Goal: Transaction & Acquisition: Purchase product/service

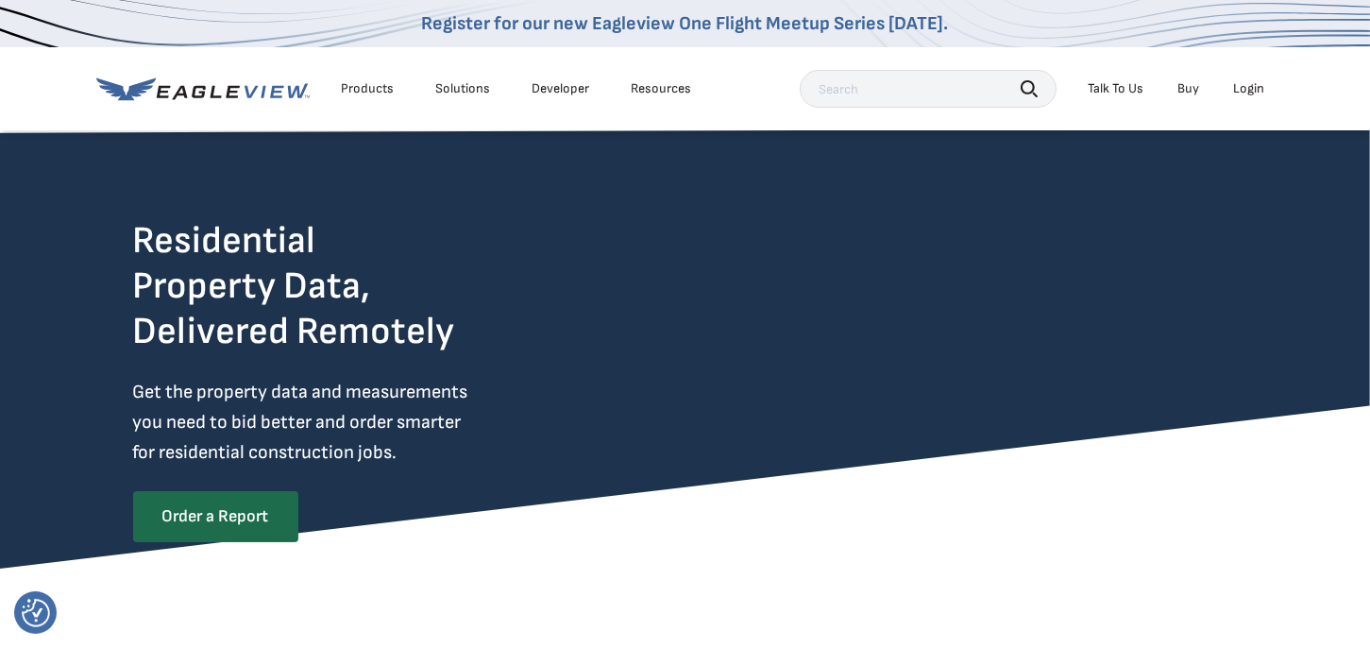
click at [1246, 84] on div "Login" at bounding box center [1249, 88] width 31 height 17
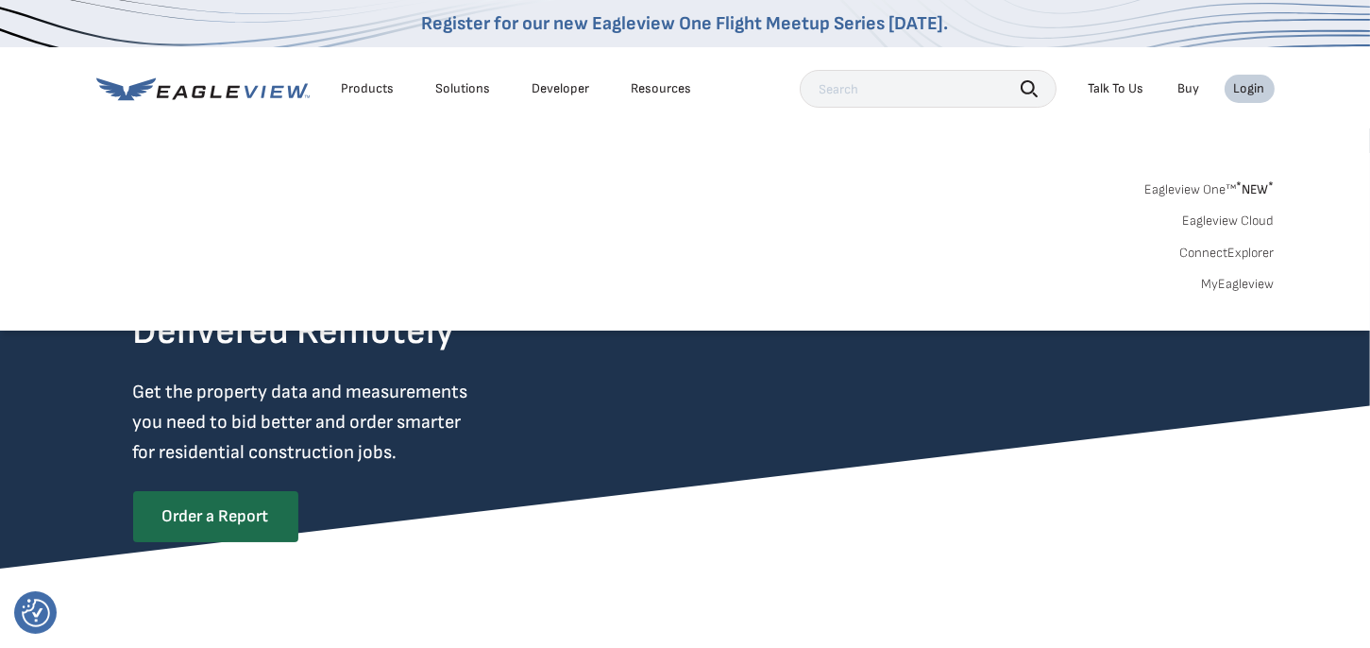
click at [1227, 187] on link "Eagleview One™ * NEW *" at bounding box center [1209, 187] width 129 height 22
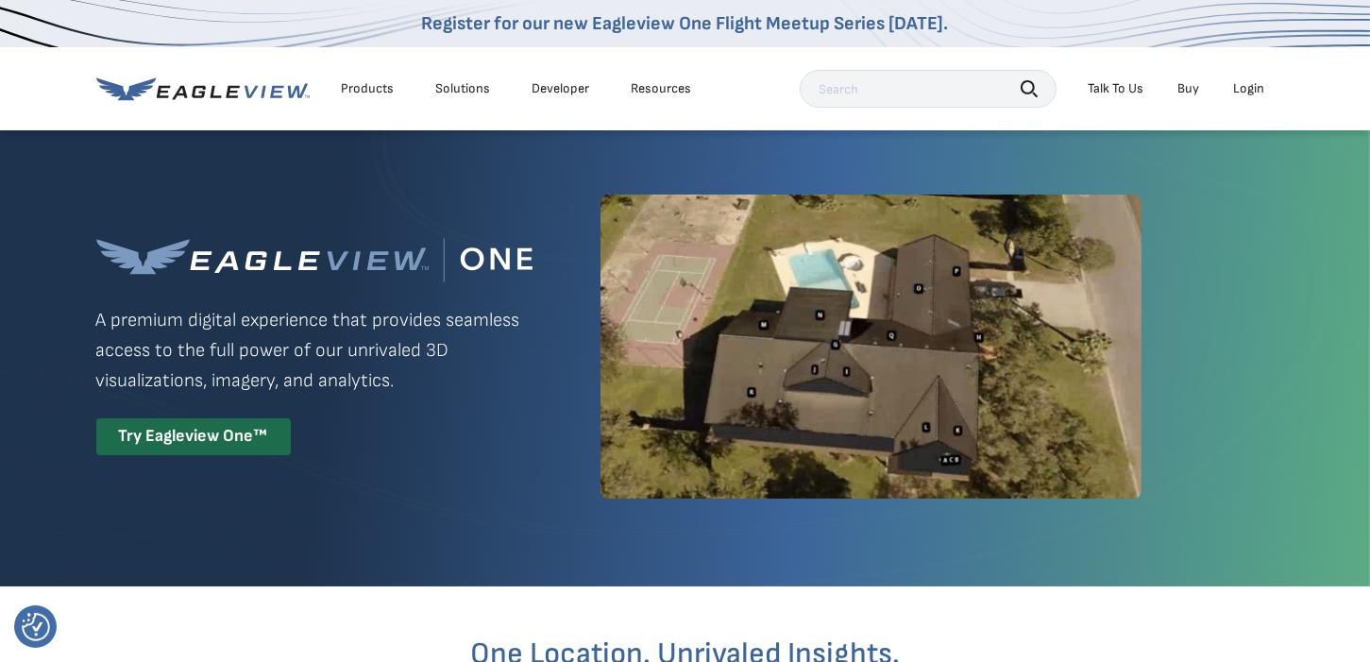
click at [1241, 87] on div "Login" at bounding box center [1249, 88] width 31 height 17
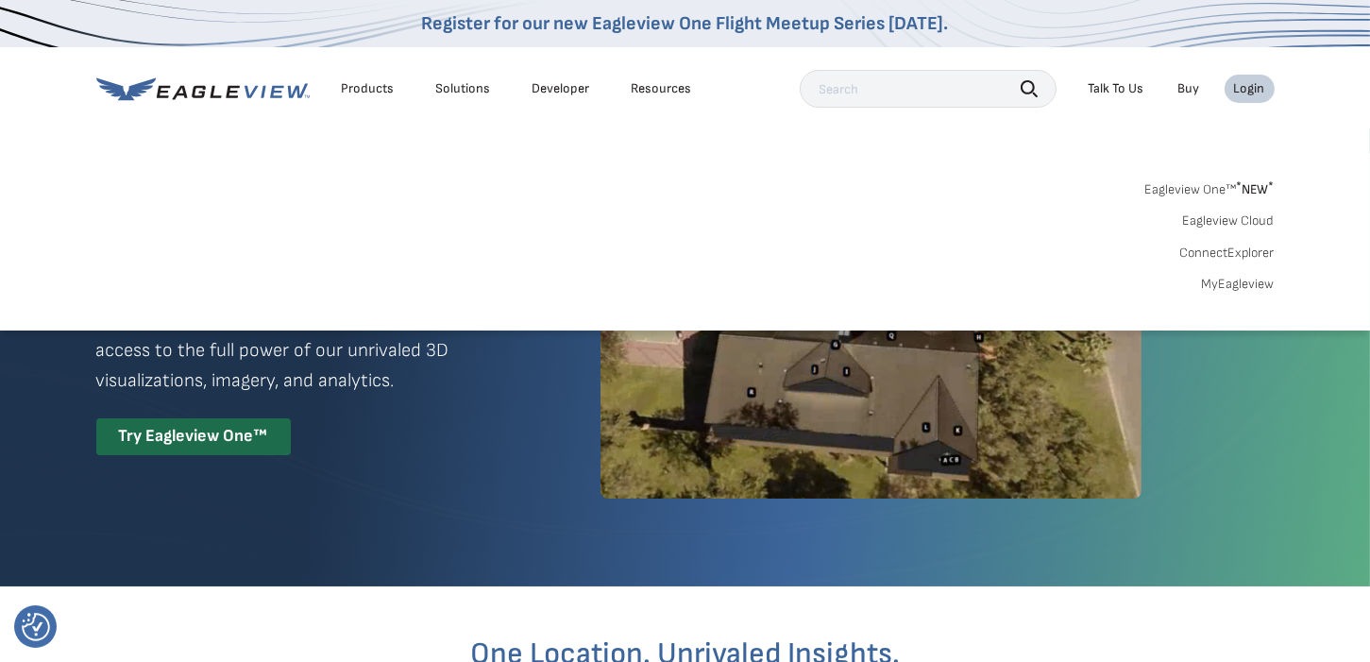
click at [1209, 199] on div "Eagleview One™ * NEW * Eagleview Cloud ConnectExplorer MyEagleview" at bounding box center [685, 234] width 1178 height 117
click at [1225, 285] on link "MyEagleview" at bounding box center [1238, 284] width 73 height 17
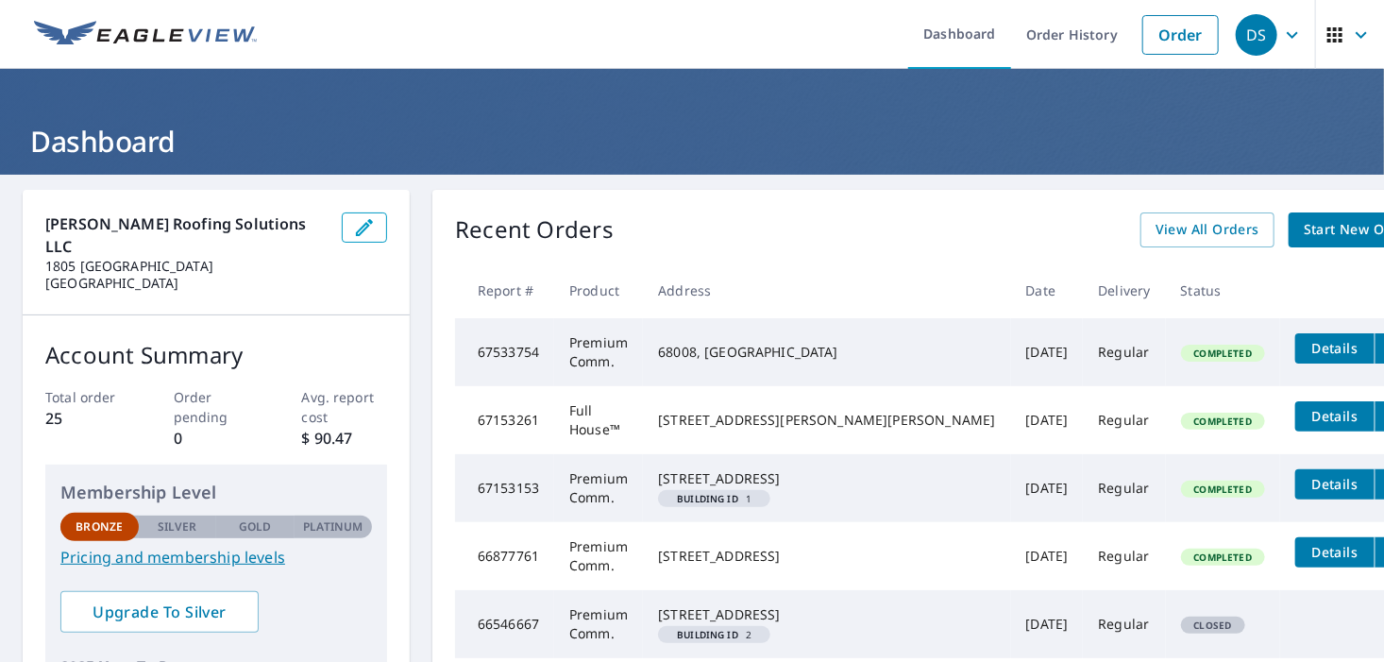
click at [1304, 233] on span "Start New Order" at bounding box center [1358, 230] width 109 height 24
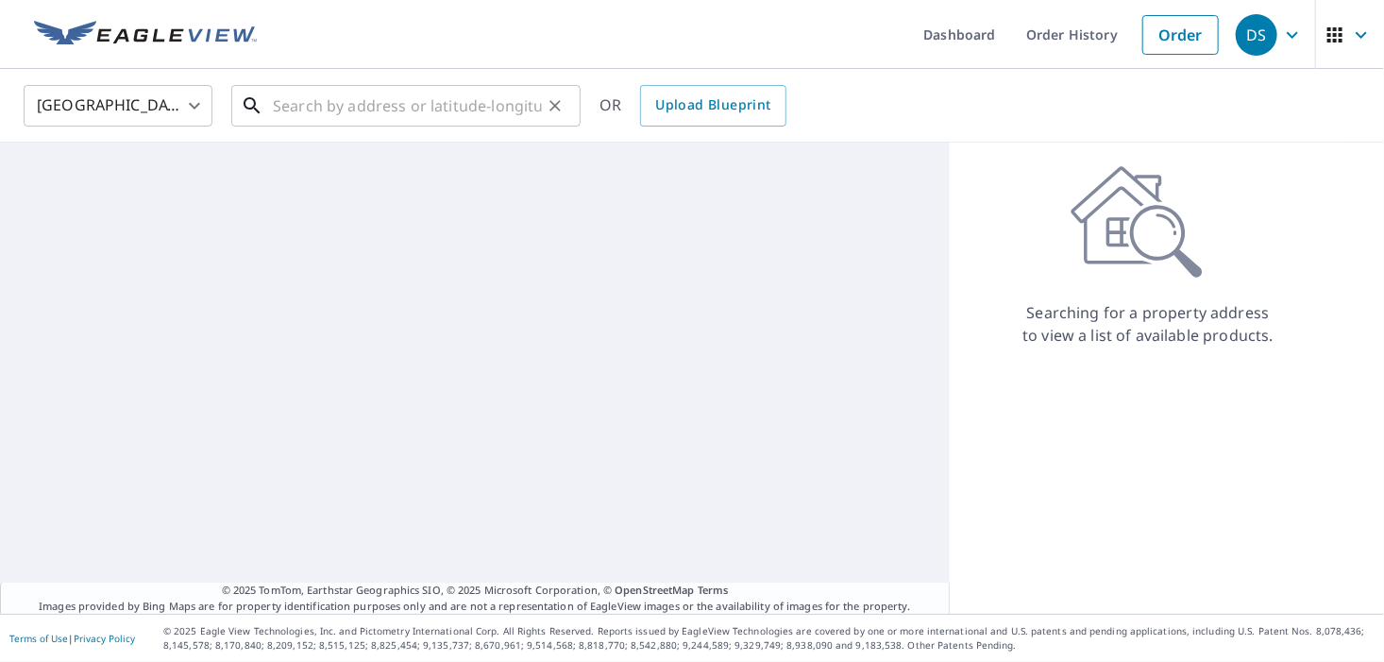
click at [377, 106] on input "text" at bounding box center [407, 105] width 269 height 53
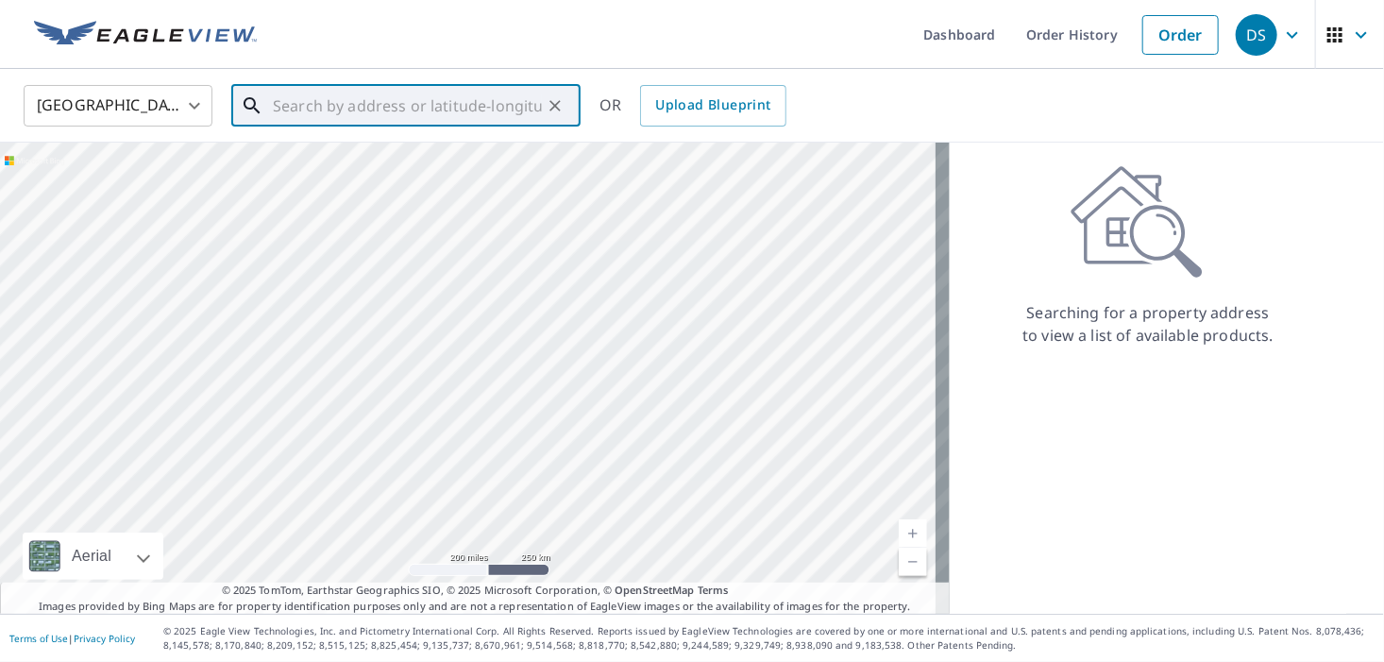
paste input "501 Ridge Ave, Hanover, PA 17331"
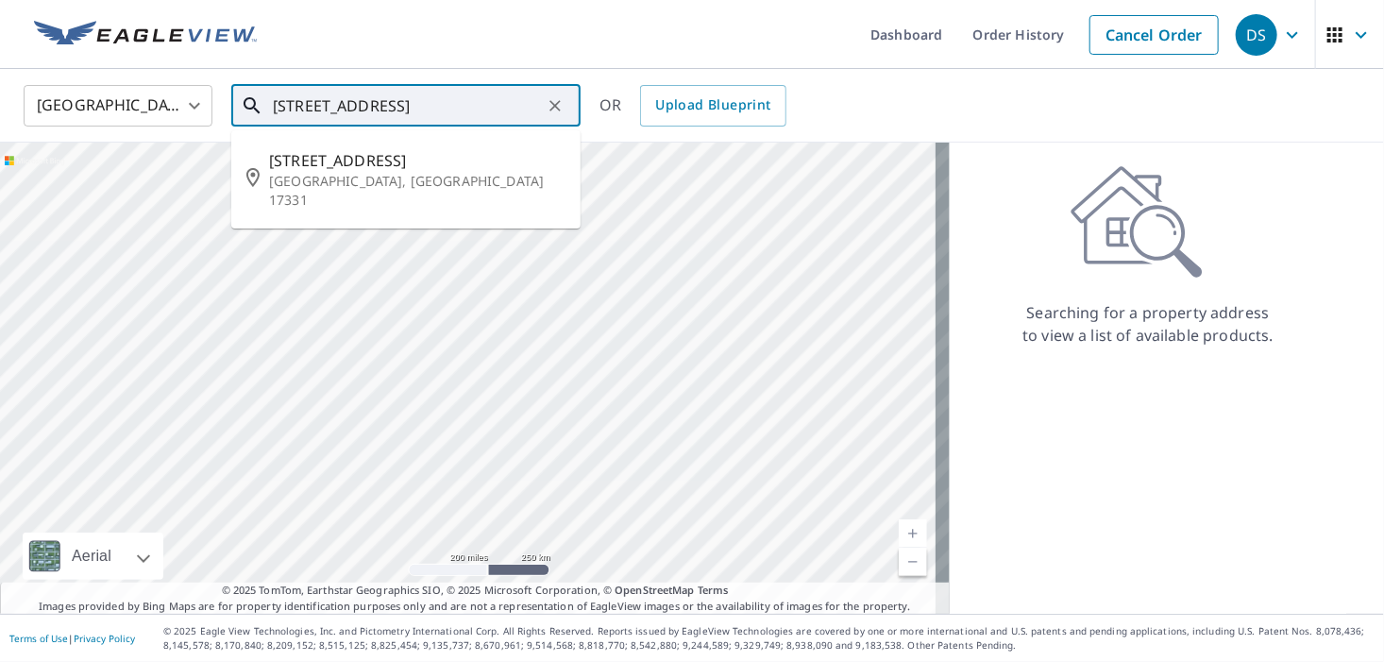
type input "501 Ridge Ave, Hanover, PA 17331"
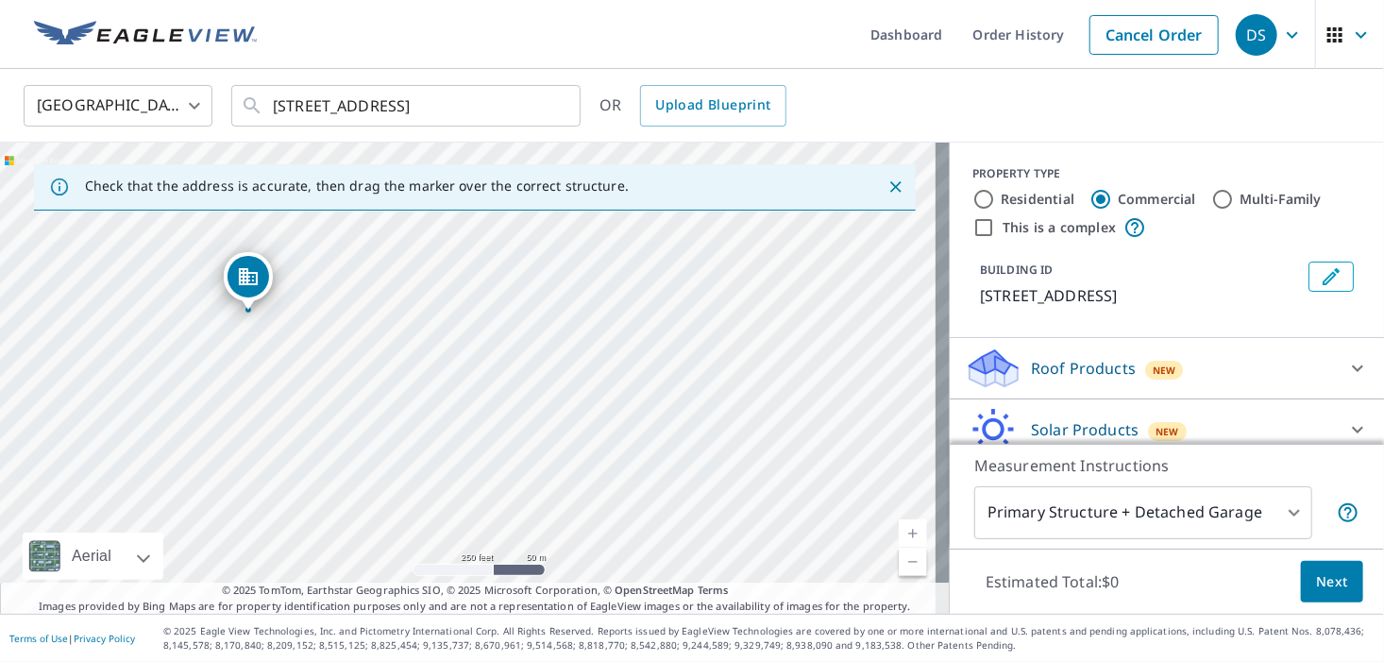
drag, startPoint x: 337, startPoint y: 326, endPoint x: 244, endPoint y: 290, distance: 99.2
drag, startPoint x: 462, startPoint y: 388, endPoint x: 498, endPoint y: 356, distance: 48.8
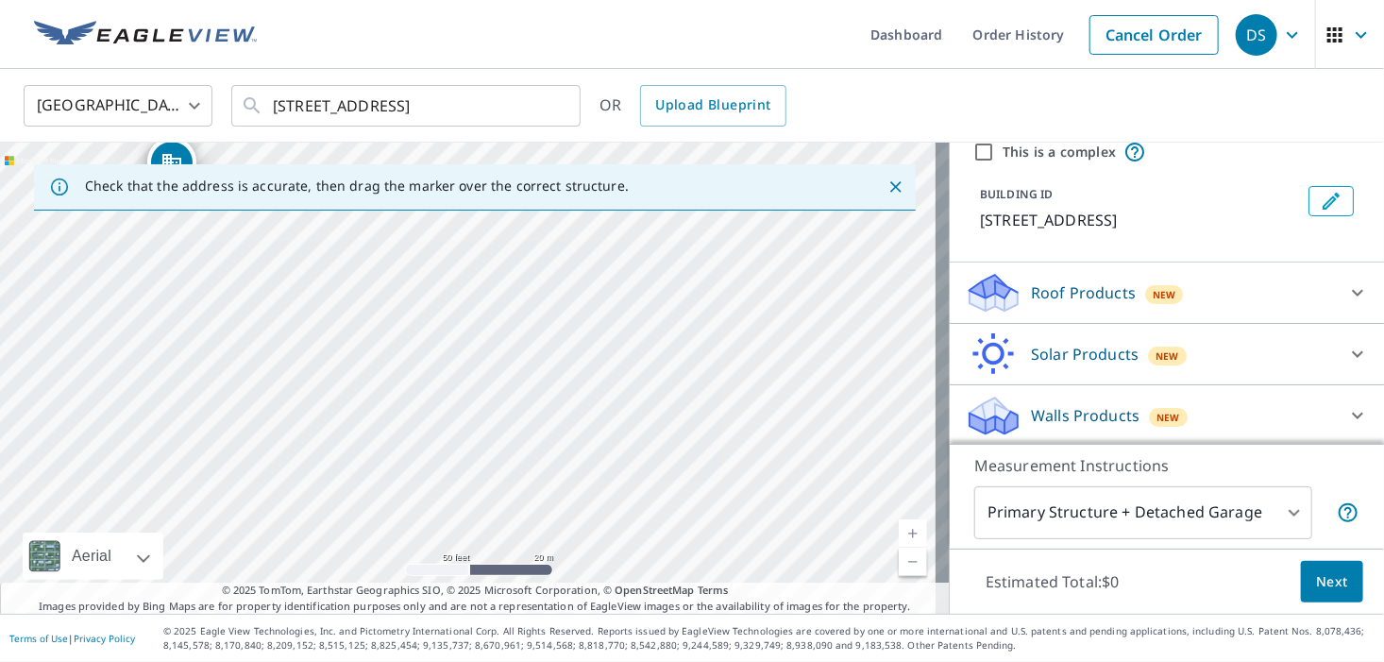
click at [1113, 291] on p "Roof Products" at bounding box center [1083, 292] width 105 height 23
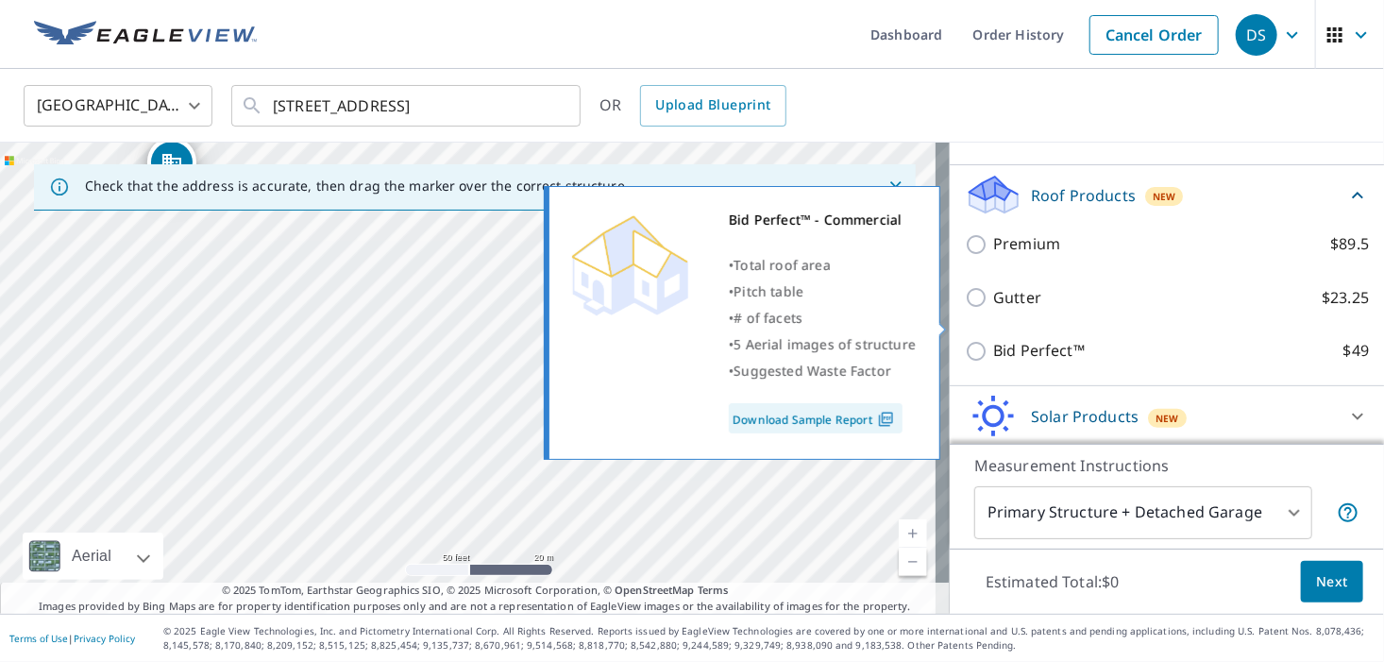
scroll to position [141, 0]
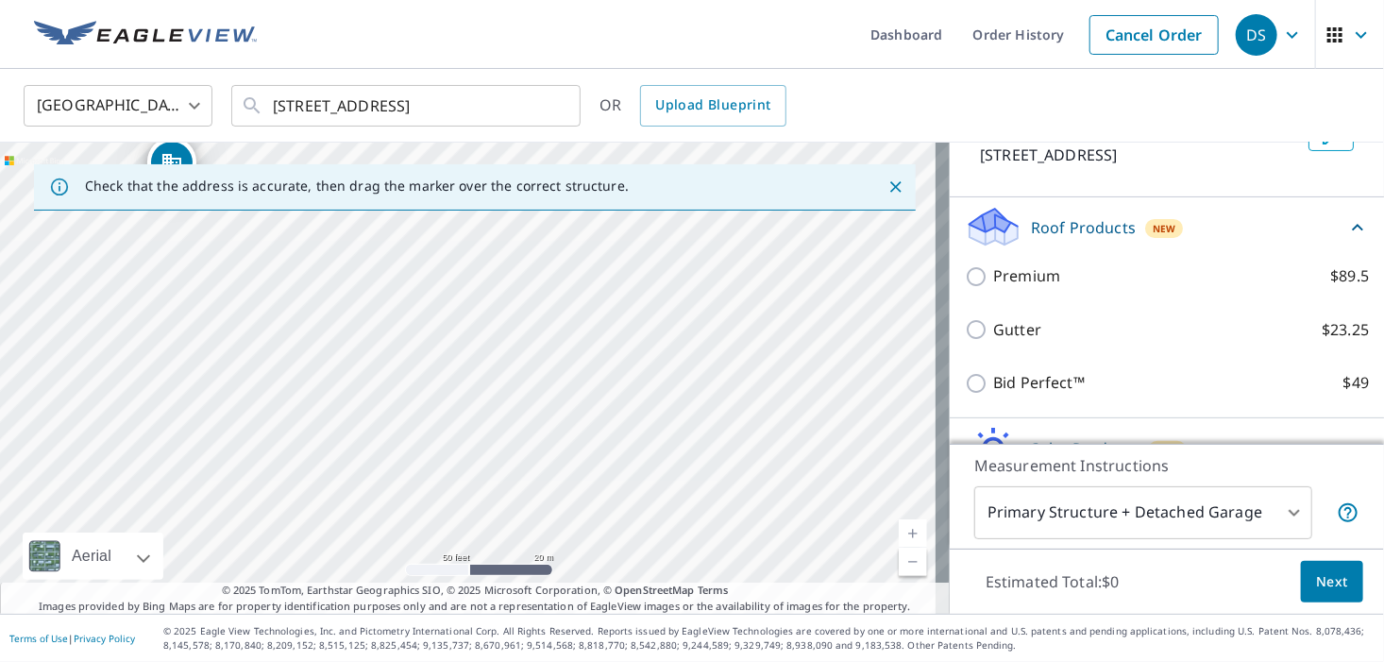
click at [1001, 280] on p "Premium" at bounding box center [1026, 276] width 67 height 24
click at [993, 280] on input "Premium $89.5" at bounding box center [979, 276] width 28 height 23
checkbox input "true"
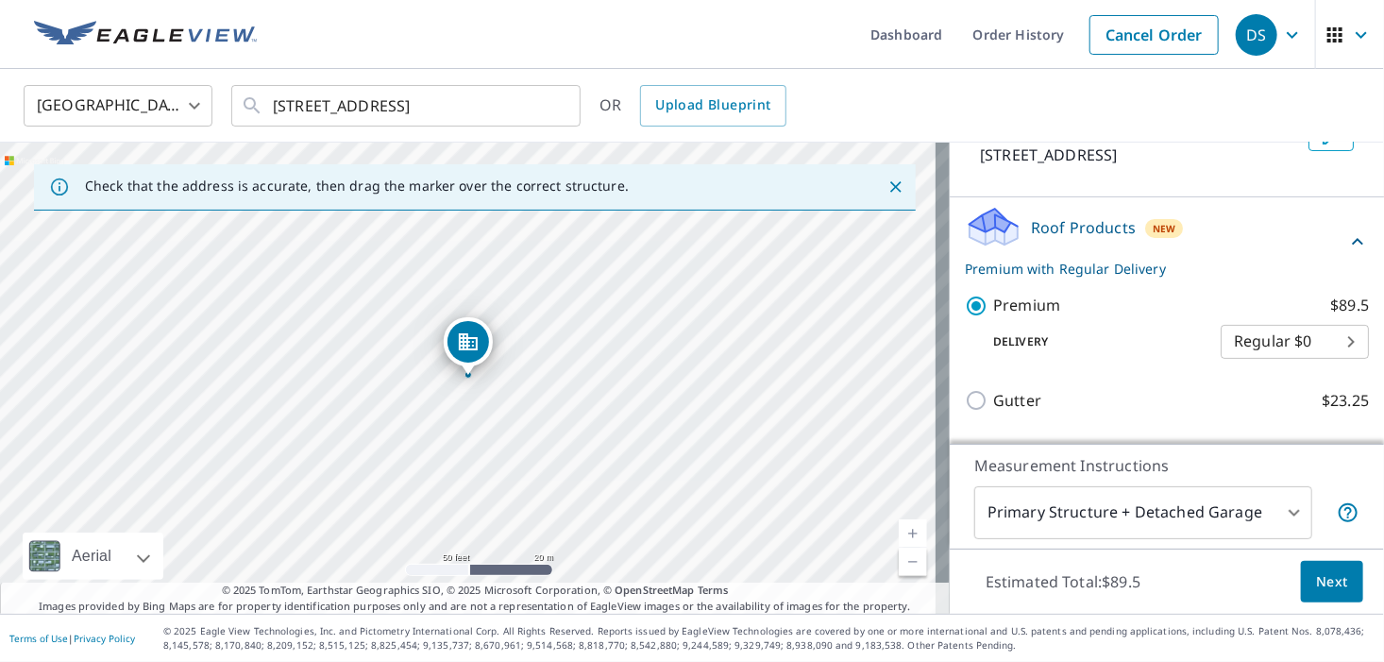
scroll to position [306, 0]
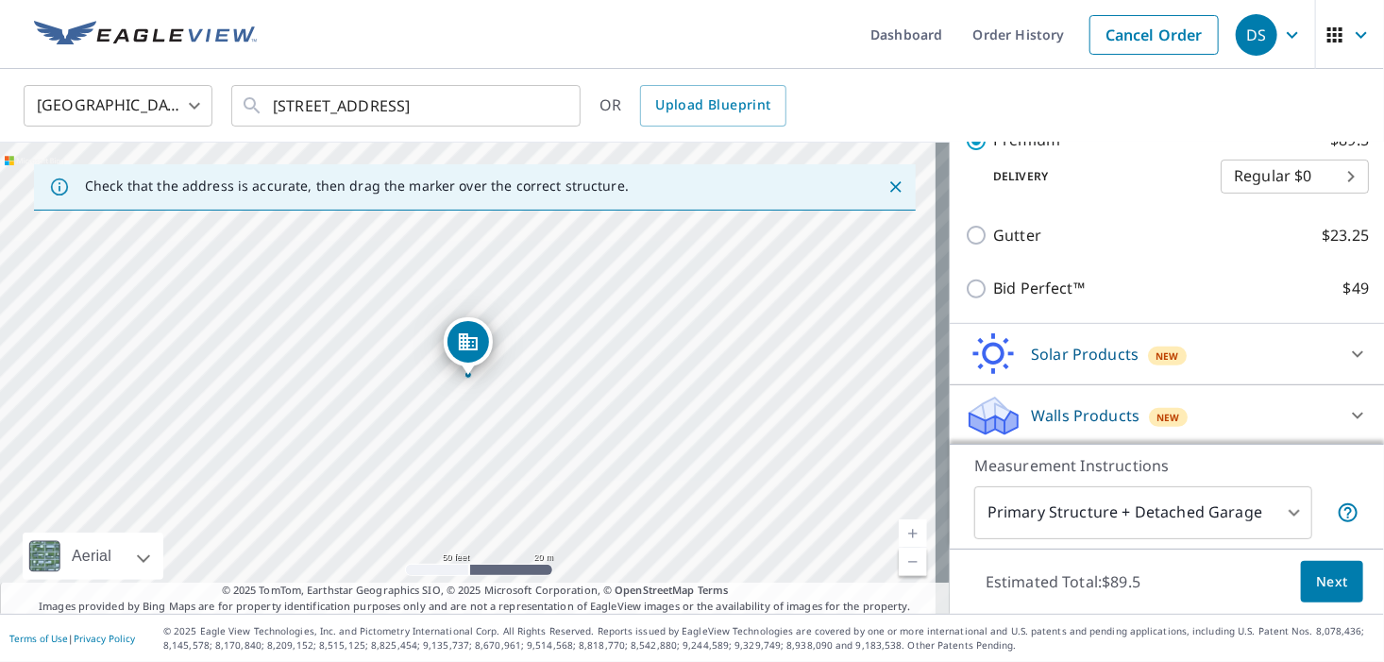
click at [1316, 581] on span "Next" at bounding box center [1332, 582] width 32 height 24
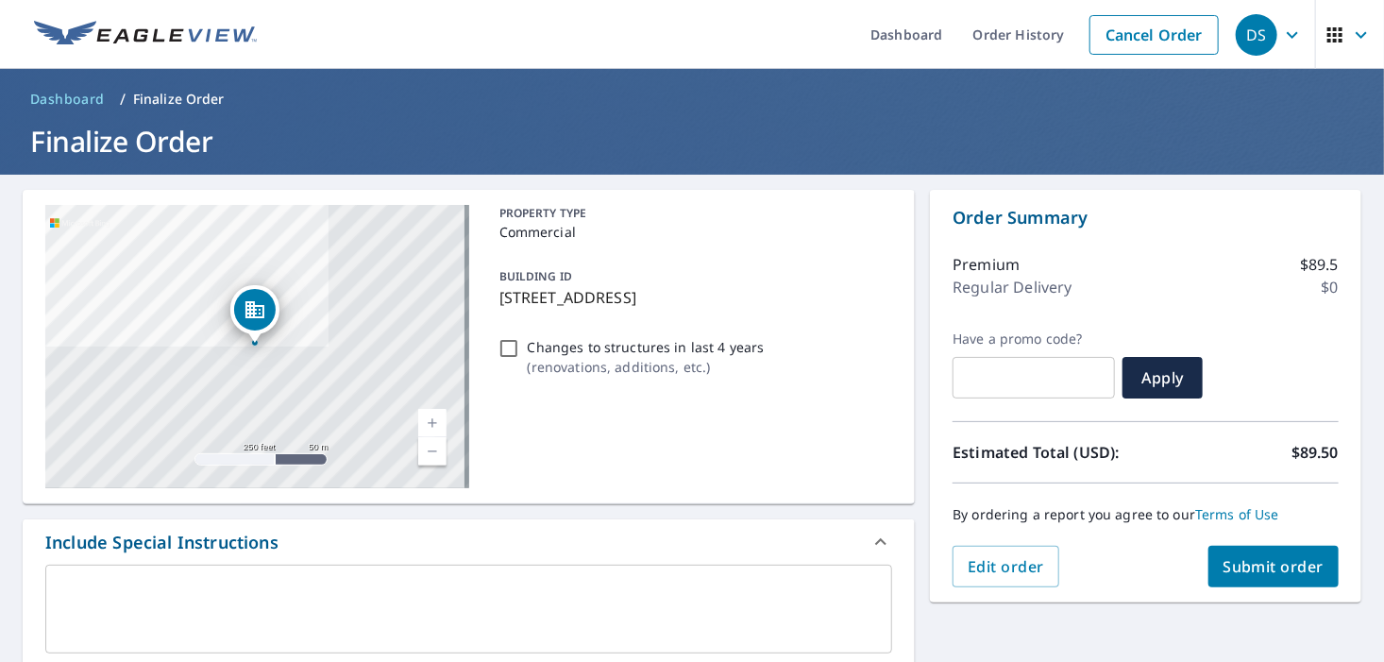
click at [153, 582] on textarea at bounding box center [469, 609] width 820 height 54
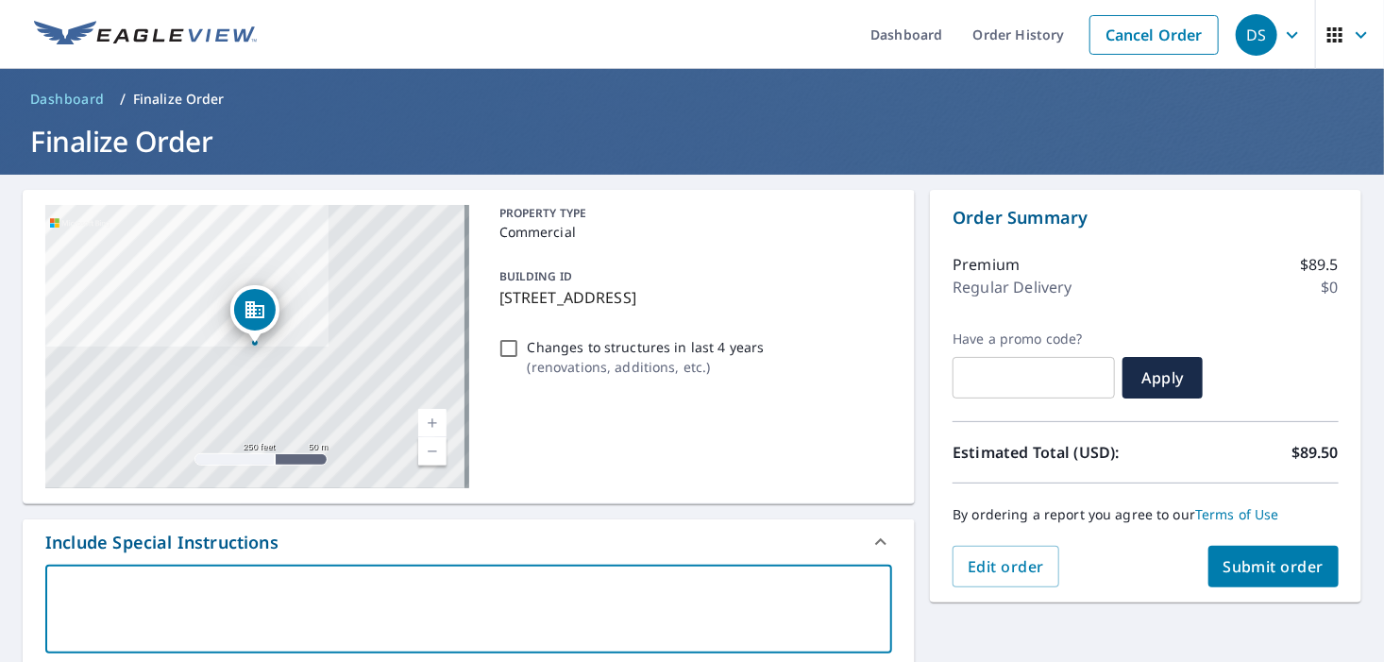
click at [167, 582] on textarea at bounding box center [469, 609] width 820 height 54
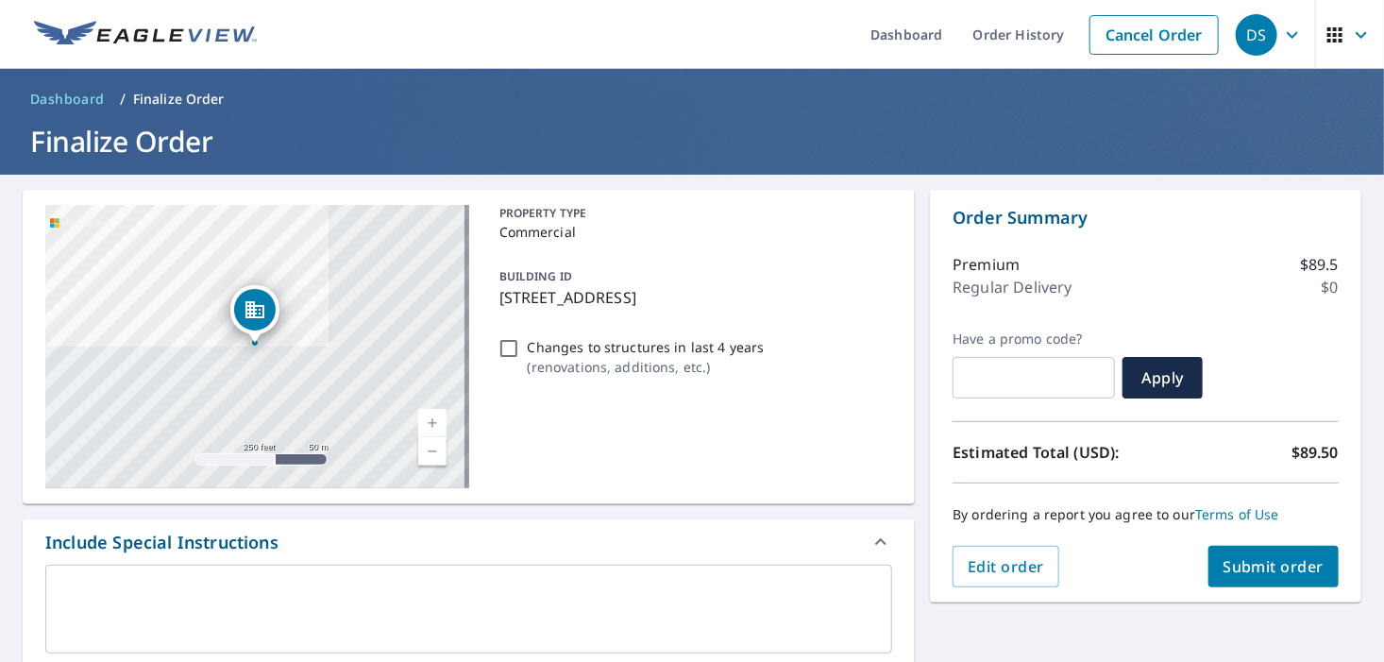
click at [156, 570] on div "x ​" at bounding box center [468, 608] width 847 height 89
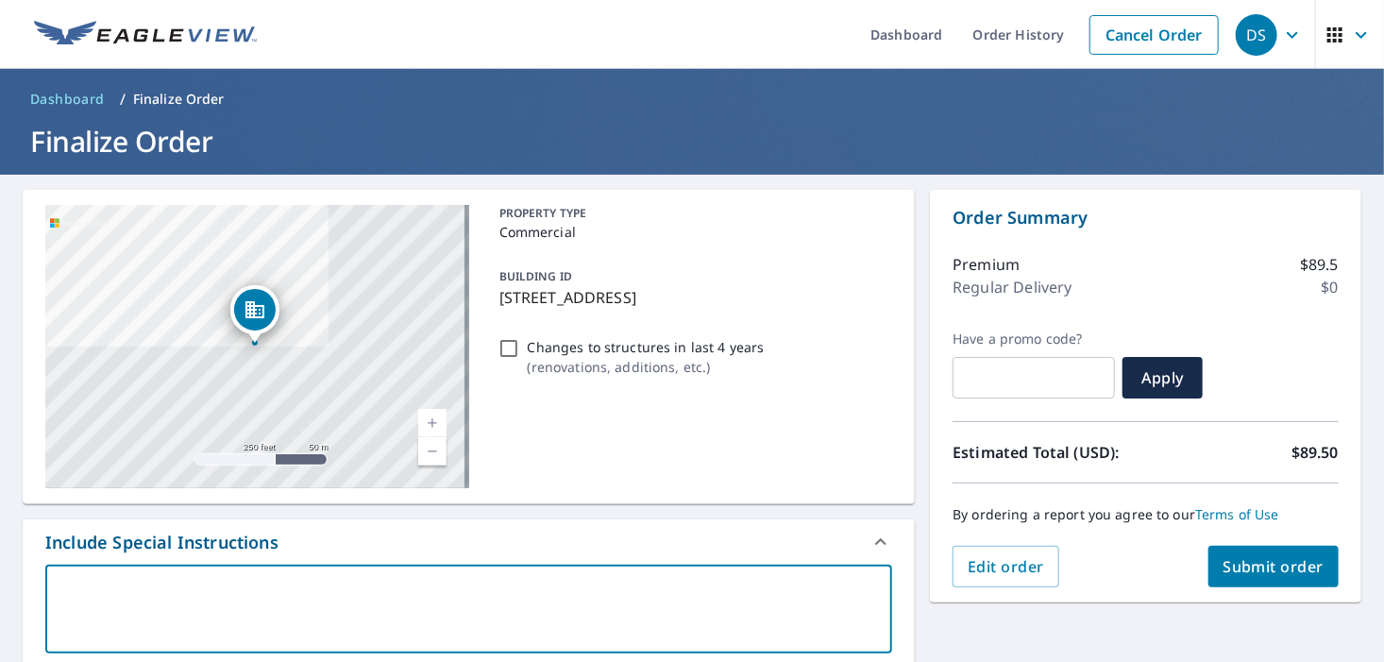
type textarea "J"
type textarea "x"
type textarea "Ju"
type textarea "x"
type textarea "Jus"
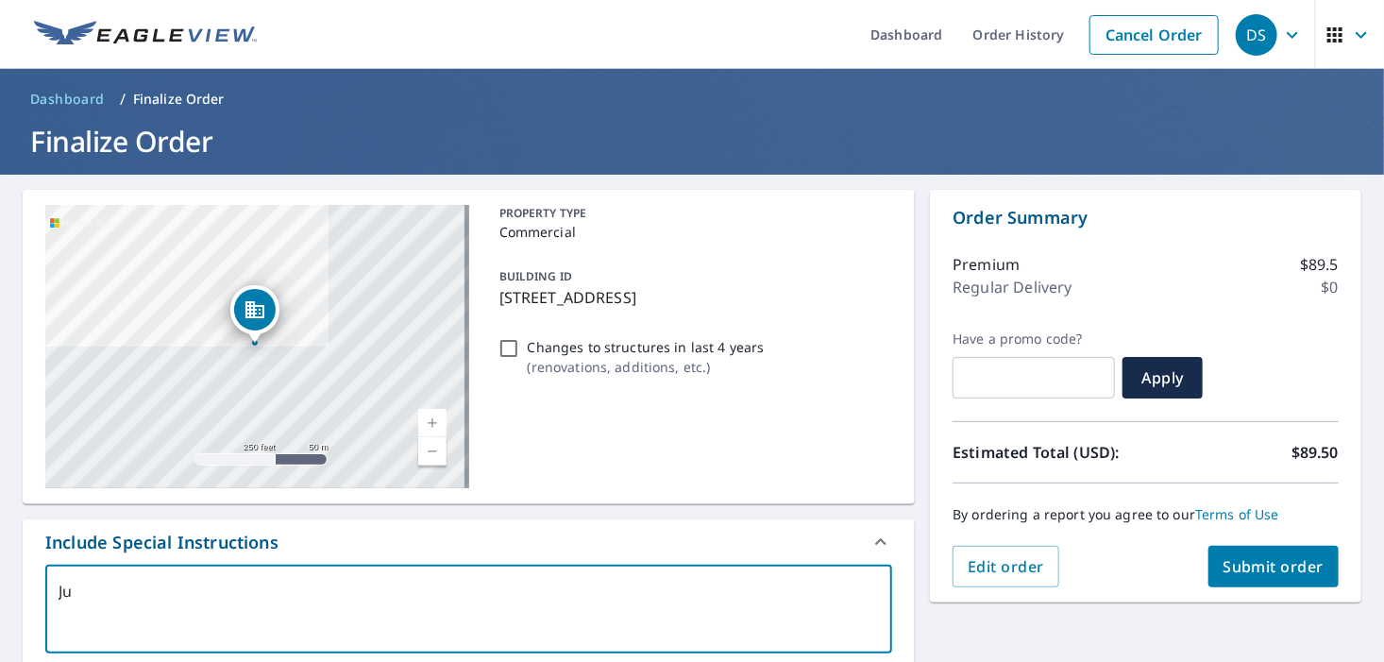
type textarea "x"
type textarea "Just"
type textarea "x"
type textarea "Just"
type textarea "x"
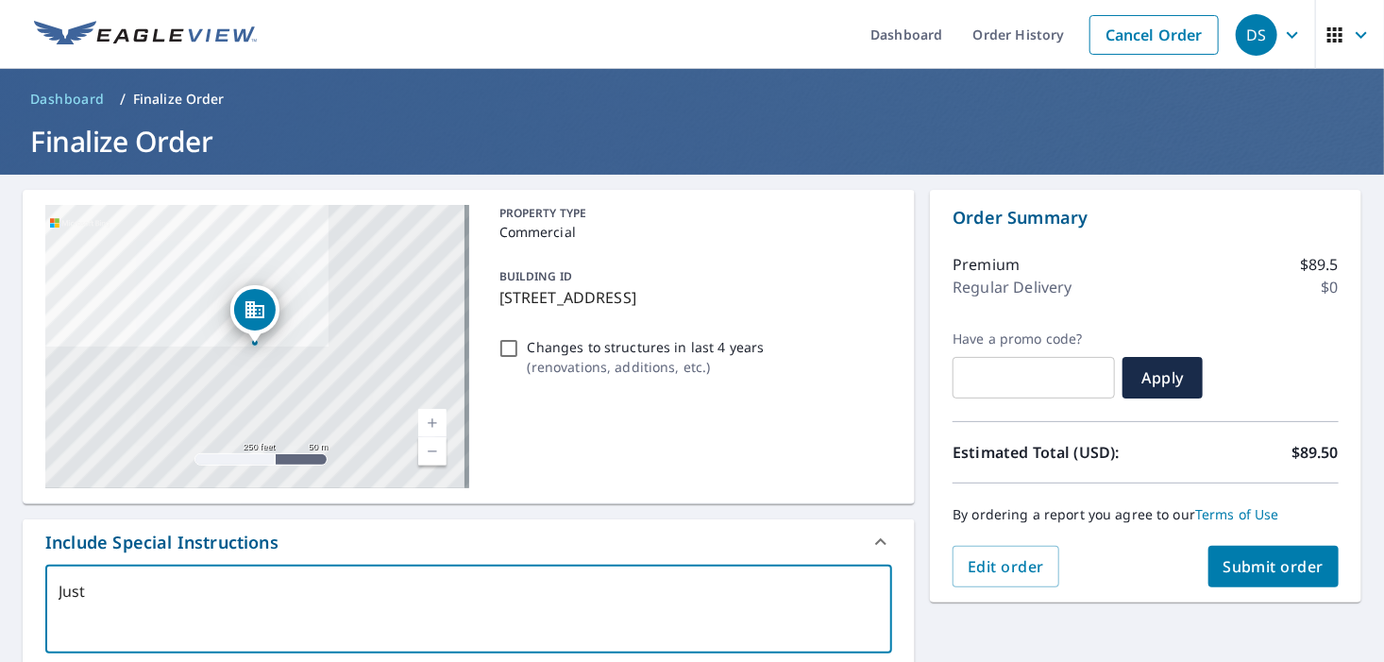
type textarea "Just a"
type textarea "x"
type textarea "Just al"
type textarea "x"
type textarea "Just all"
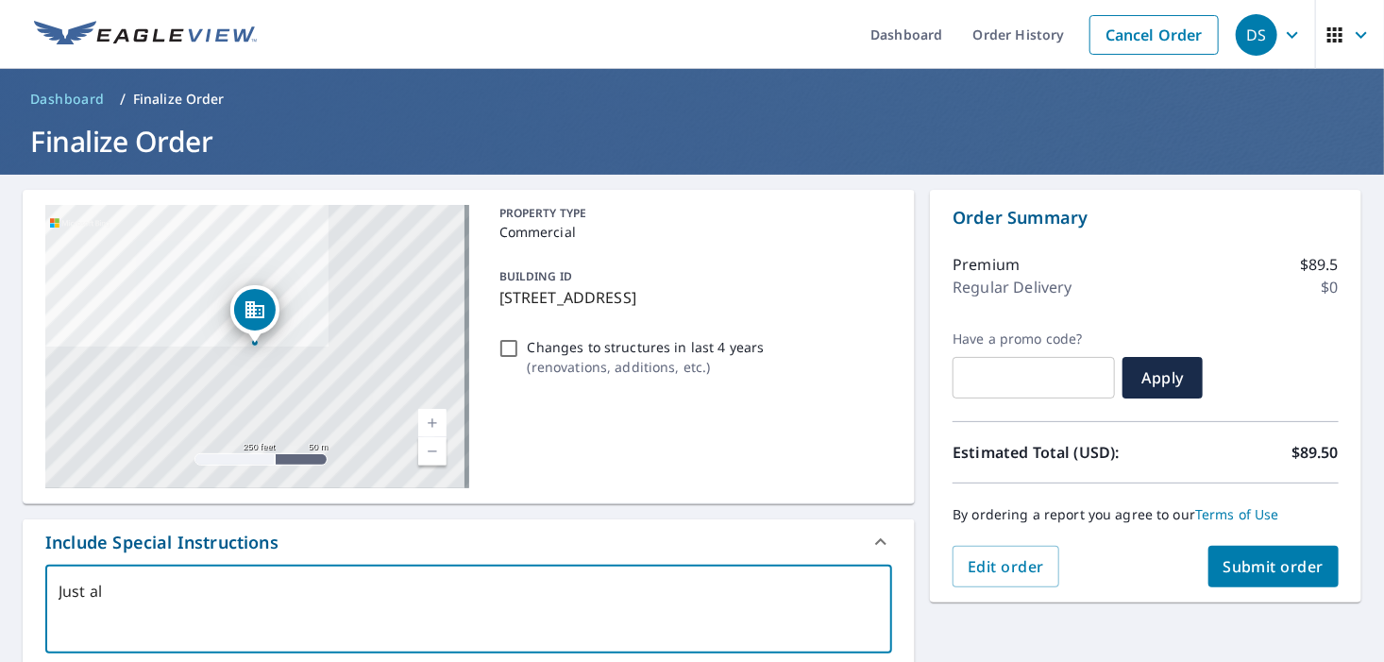
type textarea "x"
type textarea "Just all"
type textarea "x"
type textarea "Just all t"
type textarea "x"
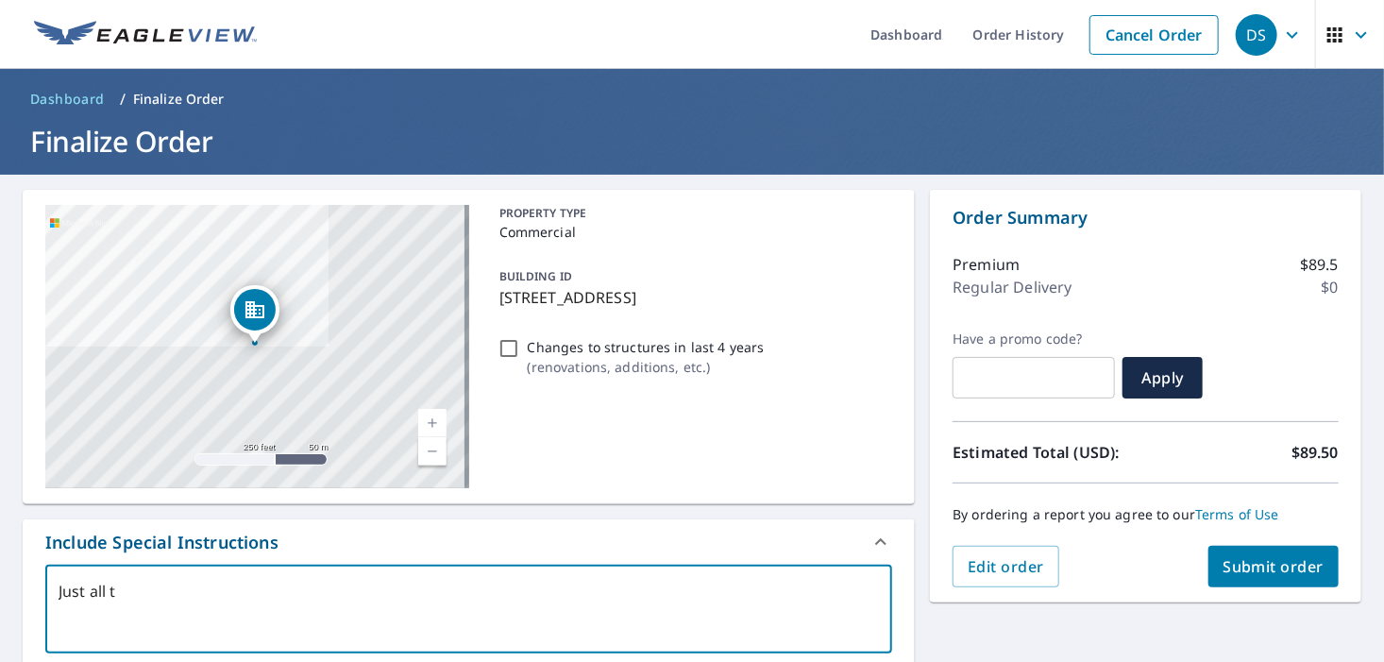
type textarea "Just all th"
type textarea "x"
type textarea "Just all the"
type textarea "x"
type textarea "Just all the"
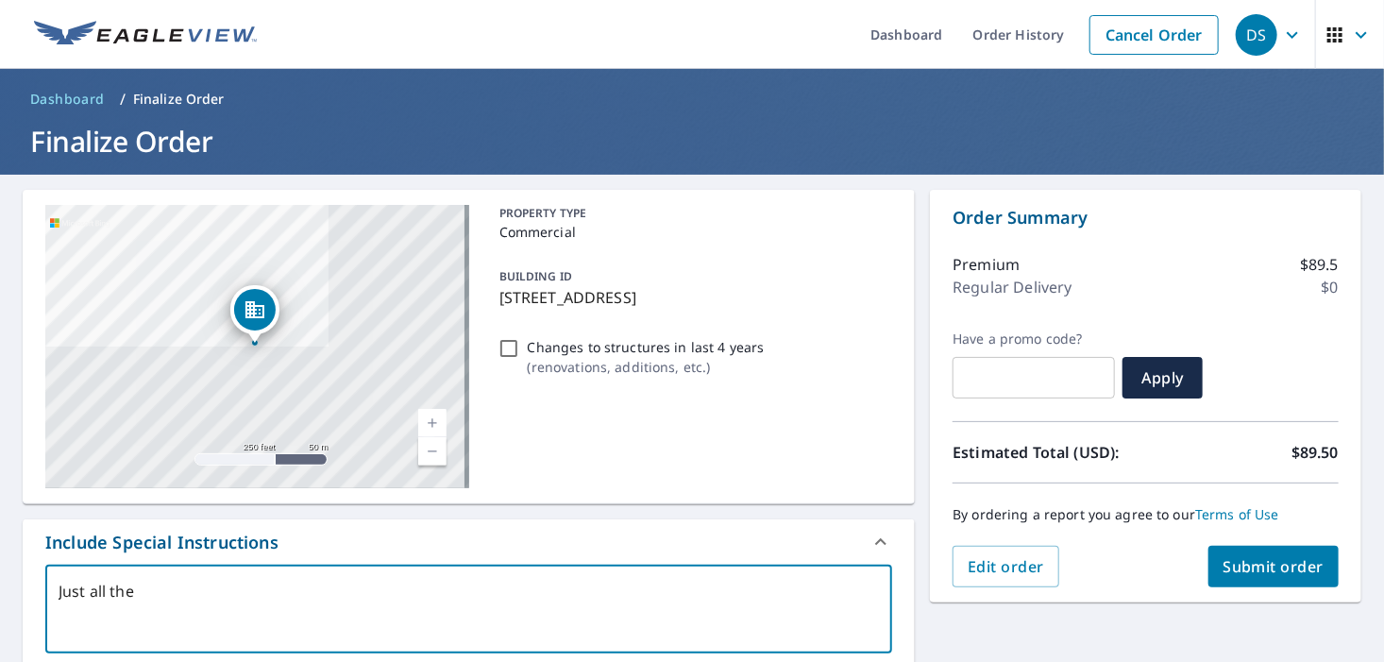
type textarea "x"
type textarea "Just all the b"
type textarea "x"
type textarea "Just all the ba"
type textarea "x"
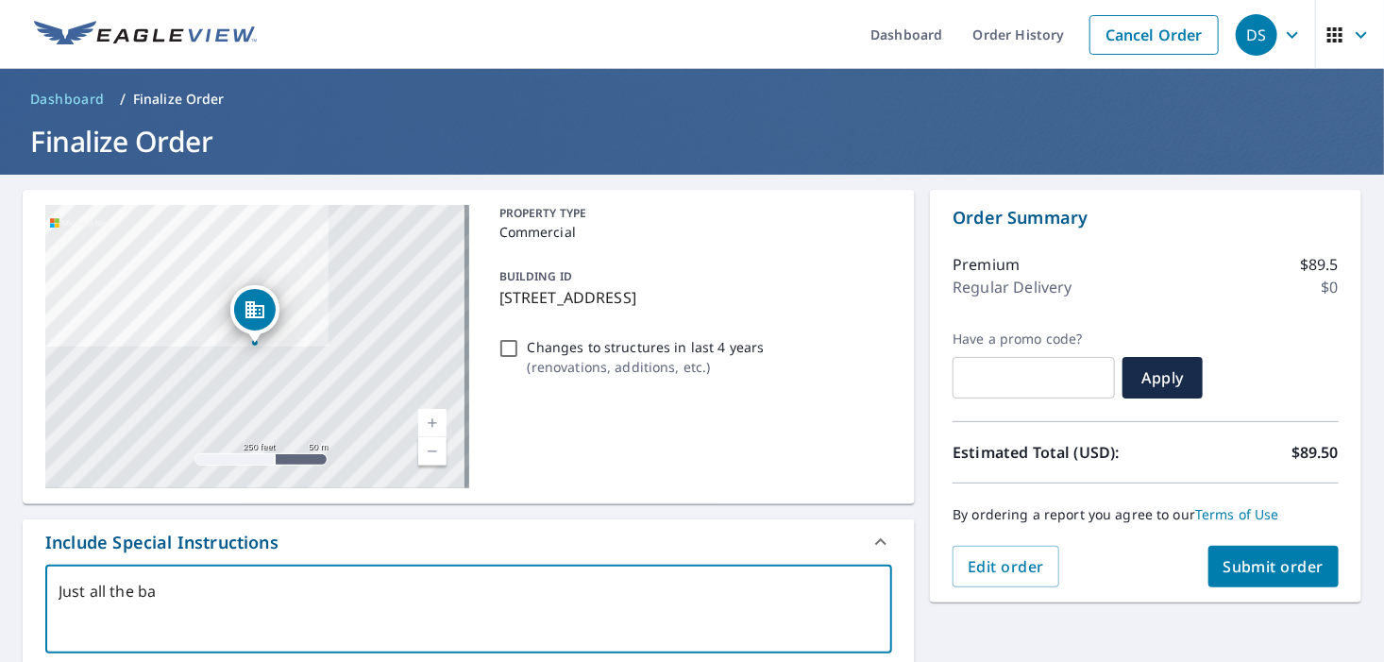
type textarea "Just all the bal"
type textarea "x"
type textarea "Just all the balc"
type textarea "x"
type textarea "Just all the balck"
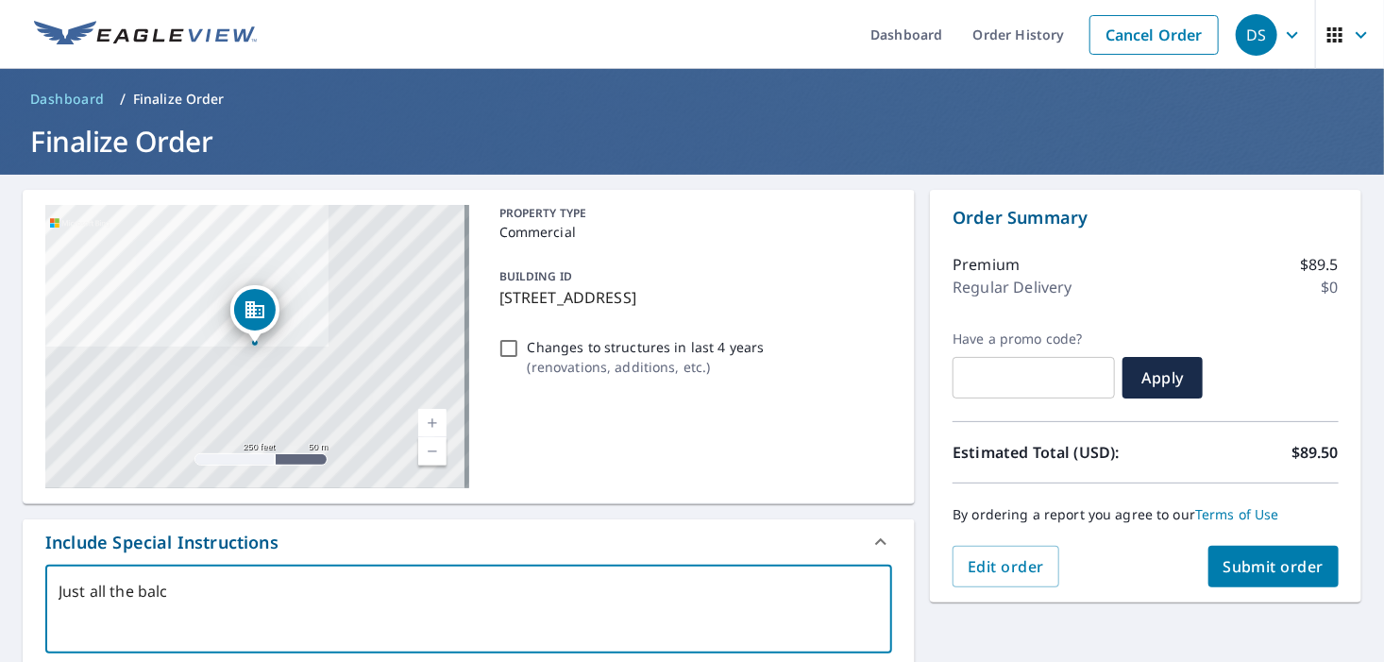
type textarea "x"
type textarea "Just all the balck"
type textarea "x"
type textarea "Just all the balck r"
type textarea "x"
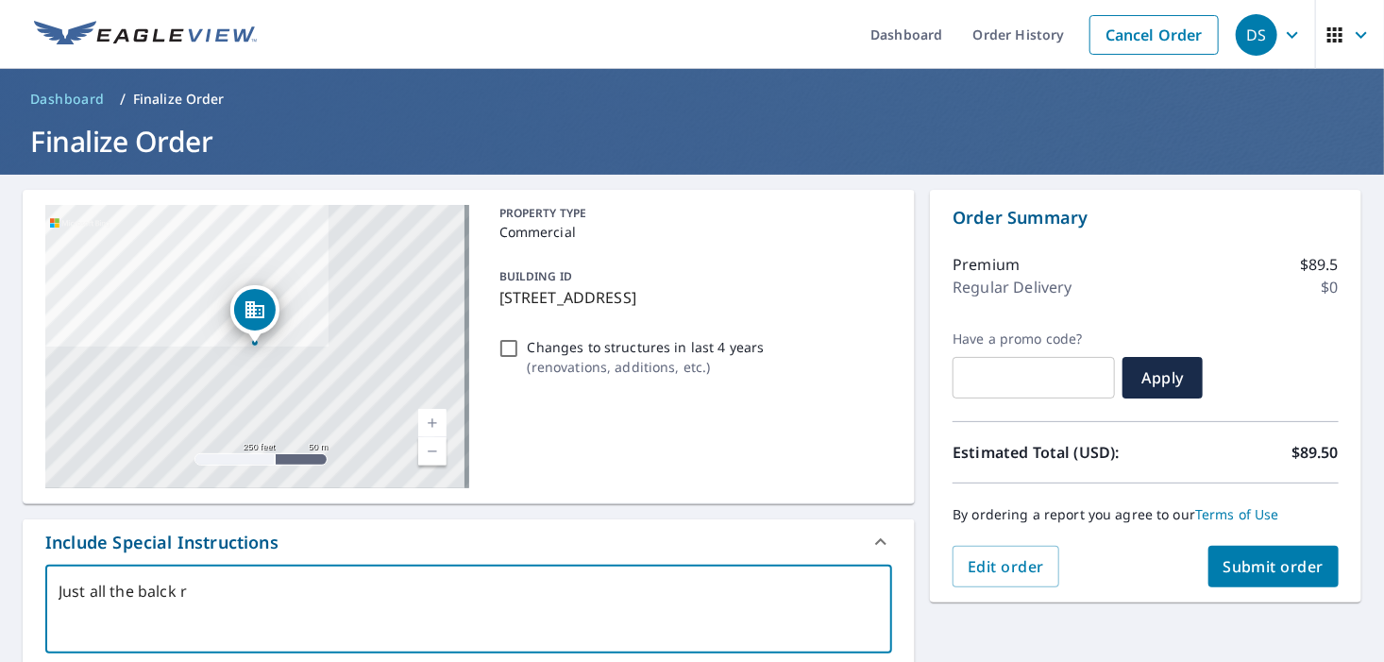
type textarea "Just all the balck ro"
type textarea "x"
type textarea "Just all the balck r"
type textarea "x"
type textarea "Just all the balck"
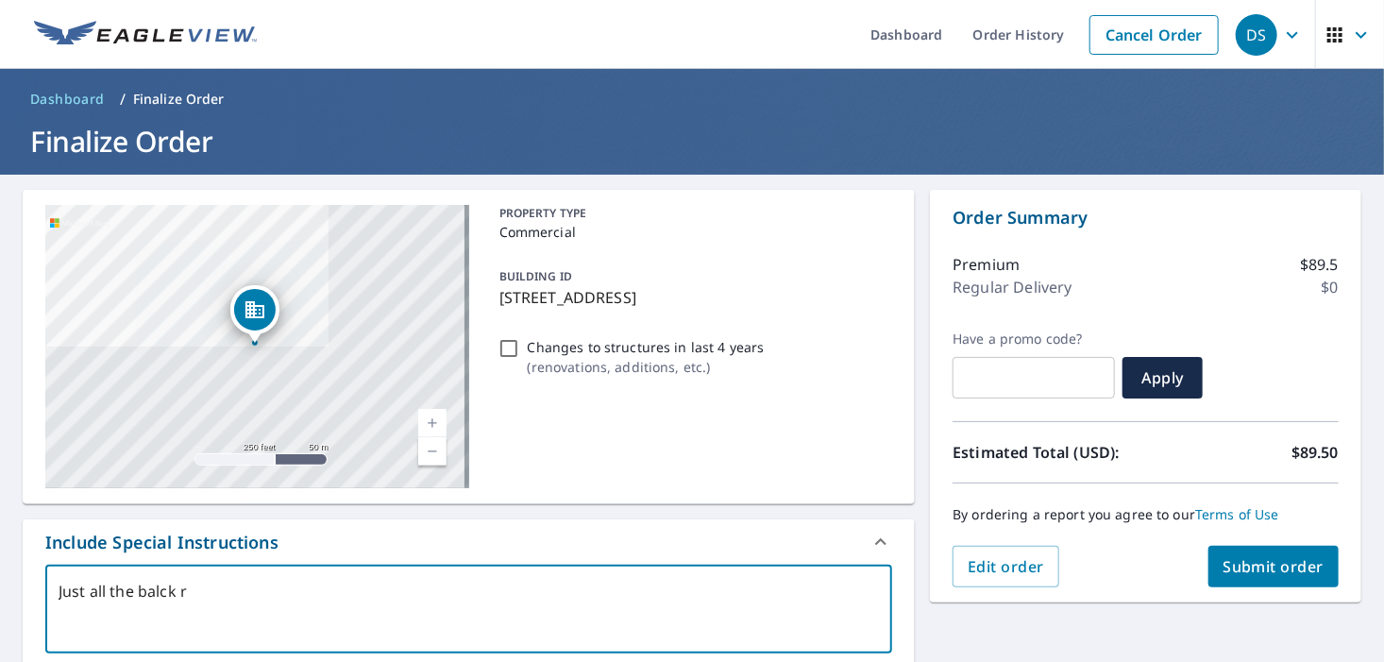
type textarea "x"
type textarea "Just all the balck"
type textarea "x"
type textarea "Just all the balc"
type textarea "x"
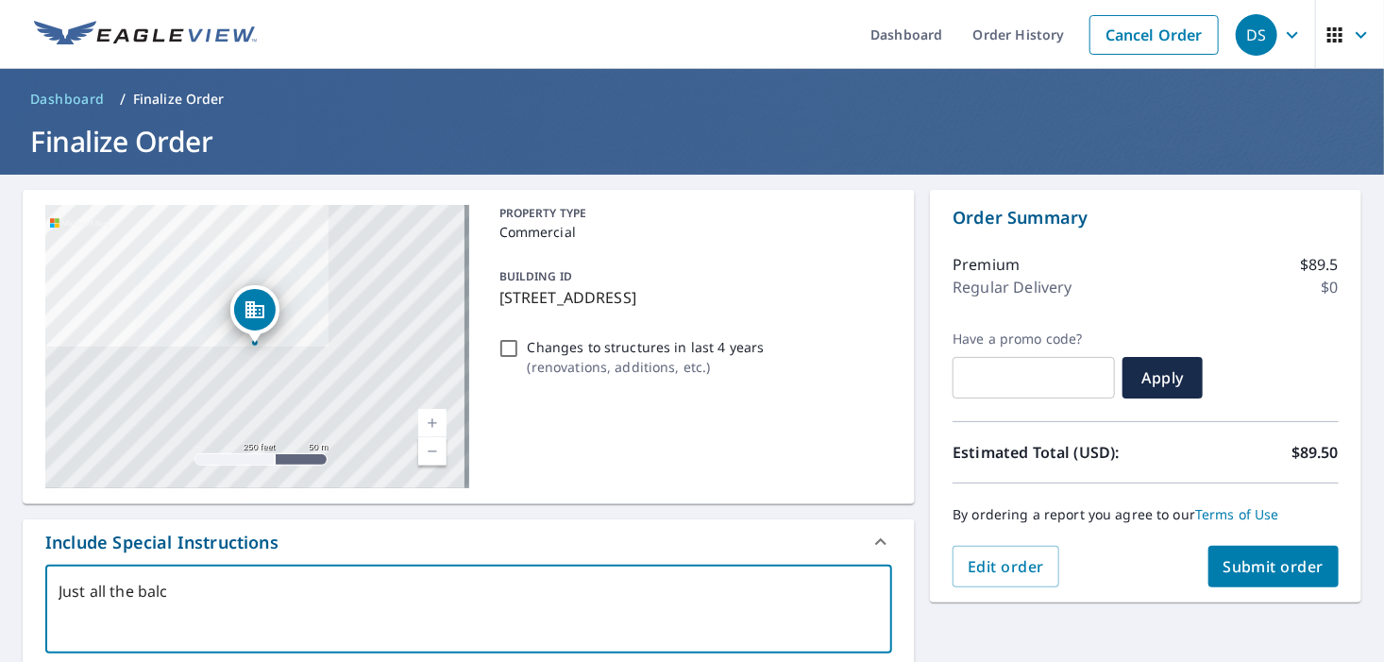
type textarea "Just all the bal"
type textarea "x"
type textarea "Just all the ba"
type textarea "x"
type textarea "Just all the b"
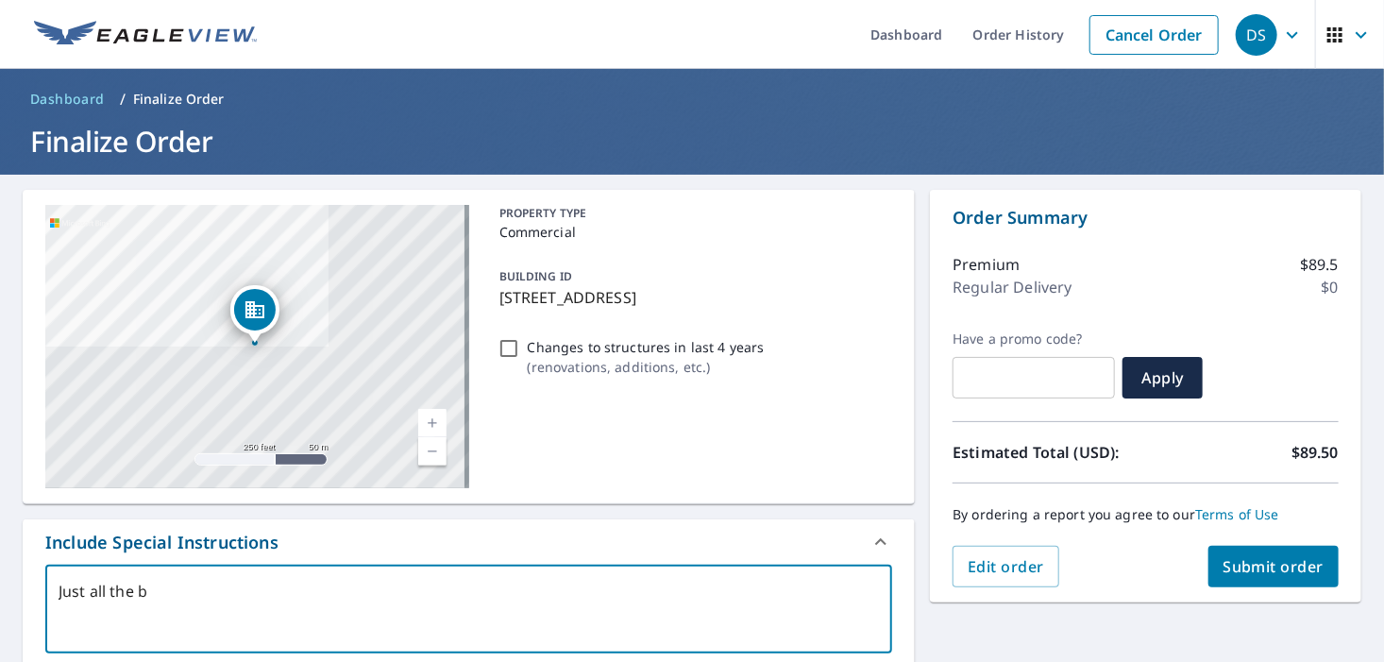
type textarea "x"
type textarea "Just all the bl"
type textarea "x"
type textarea "Just all the bla"
type textarea "x"
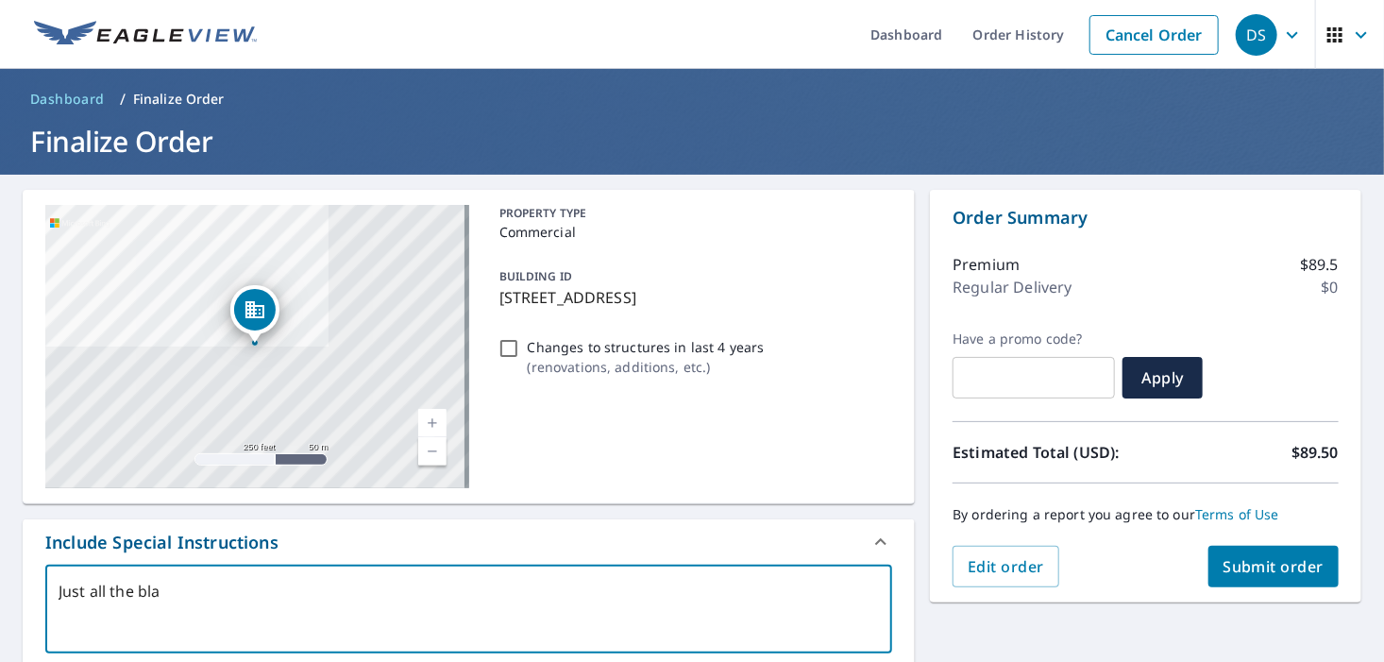
type textarea "Just all the blac"
type textarea "x"
type textarea "Just all the black"
type textarea "x"
type textarea "Just all the black"
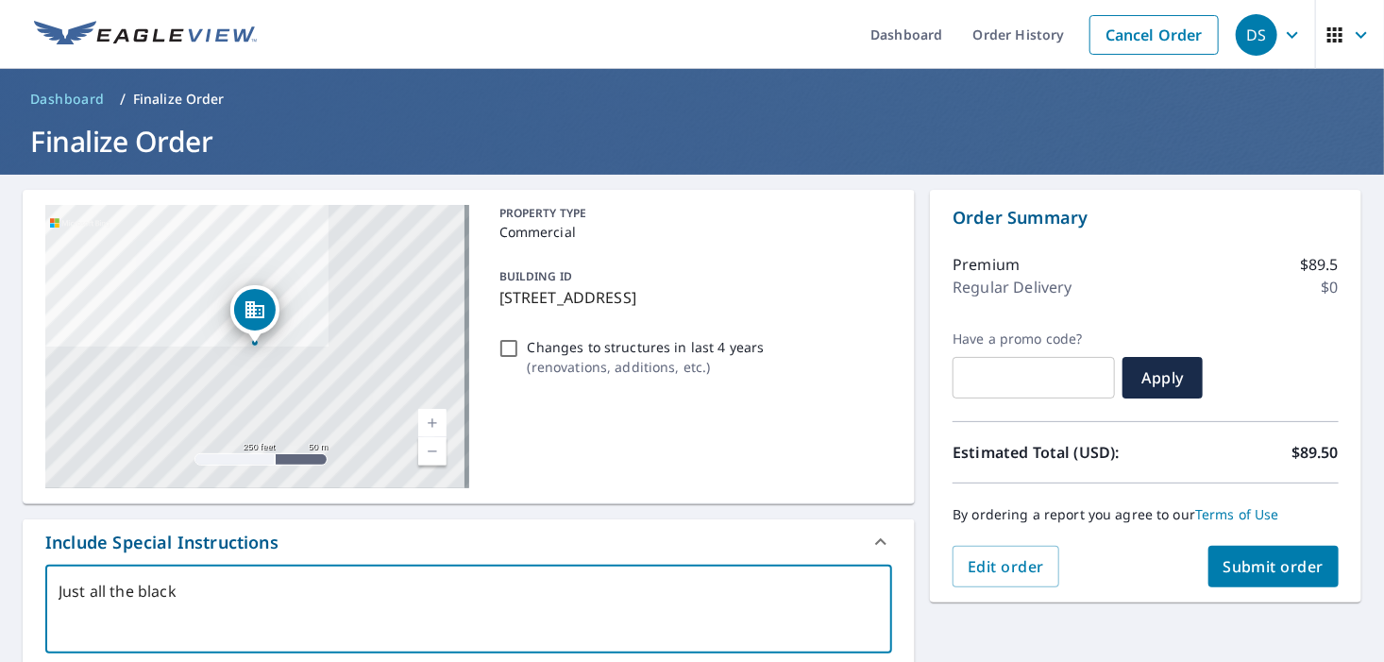
type textarea "x"
type textarea "Just all the black s"
type textarea "x"
type textarea "Just all the black se"
type textarea "x"
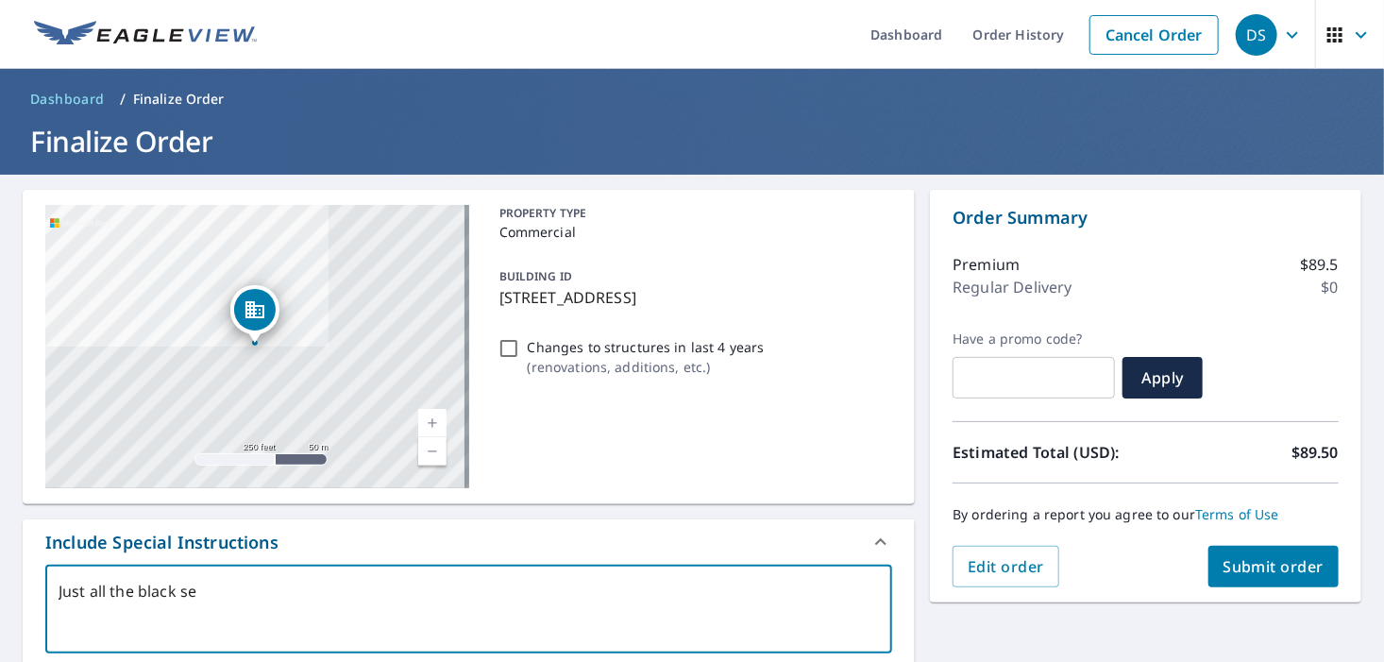
type textarea "Just all the black sec"
type textarea "x"
type textarea "Just all the black sect"
type textarea "x"
type textarea "Just all the black secti"
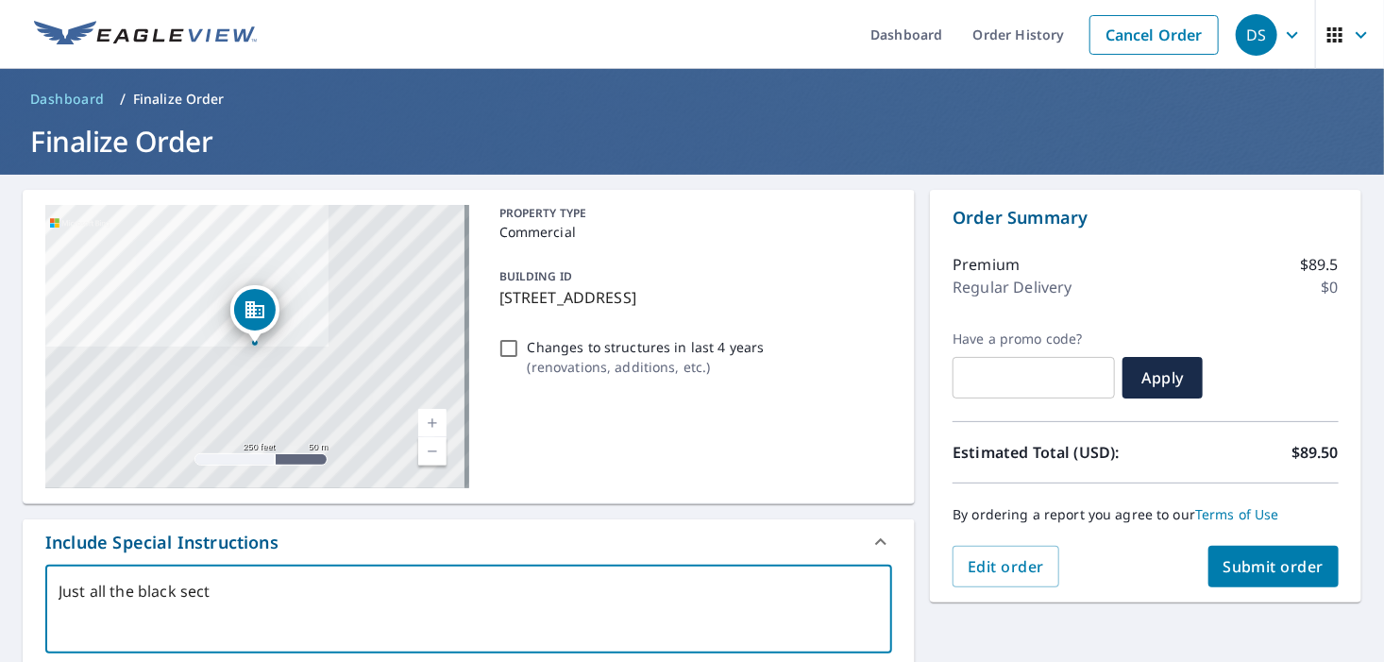
type textarea "x"
type textarea "Just all the black sectio"
type textarea "x"
type textarea "Just all the black section"
type textarea "x"
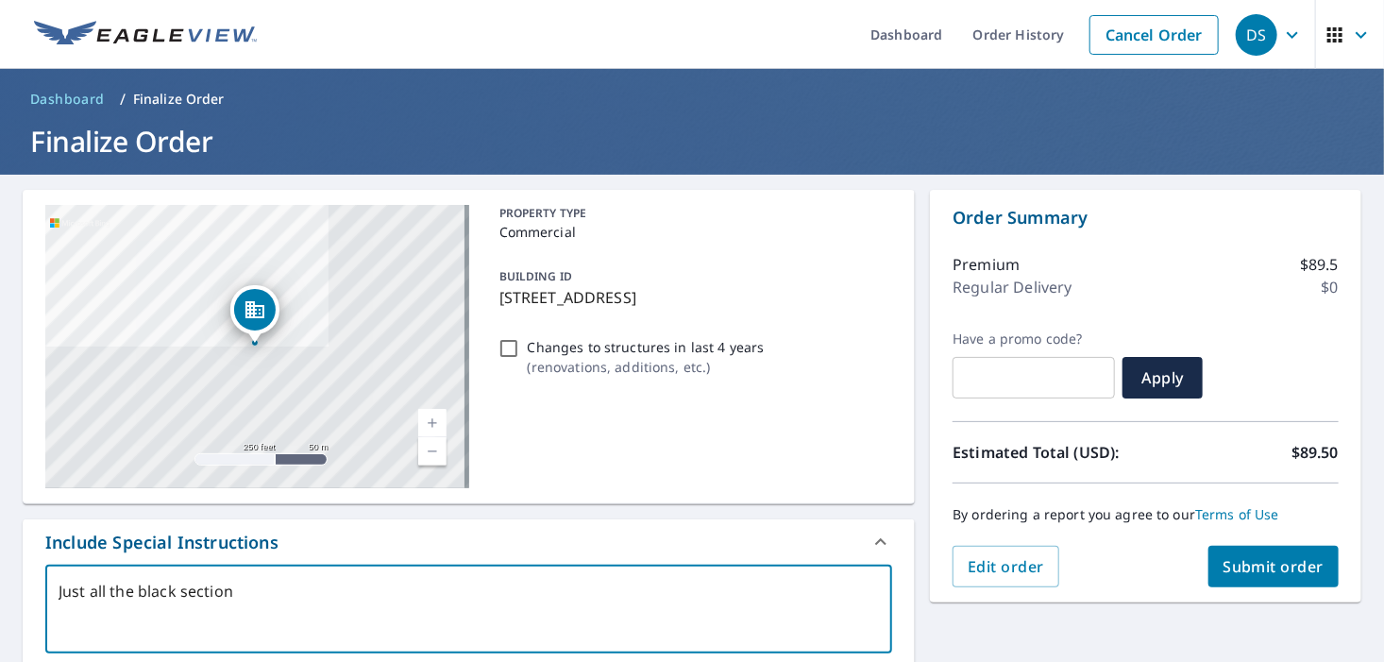
type textarea "Just all the black sections"
type textarea "x"
type textarea "Just all the black sections"
type textarea "x"
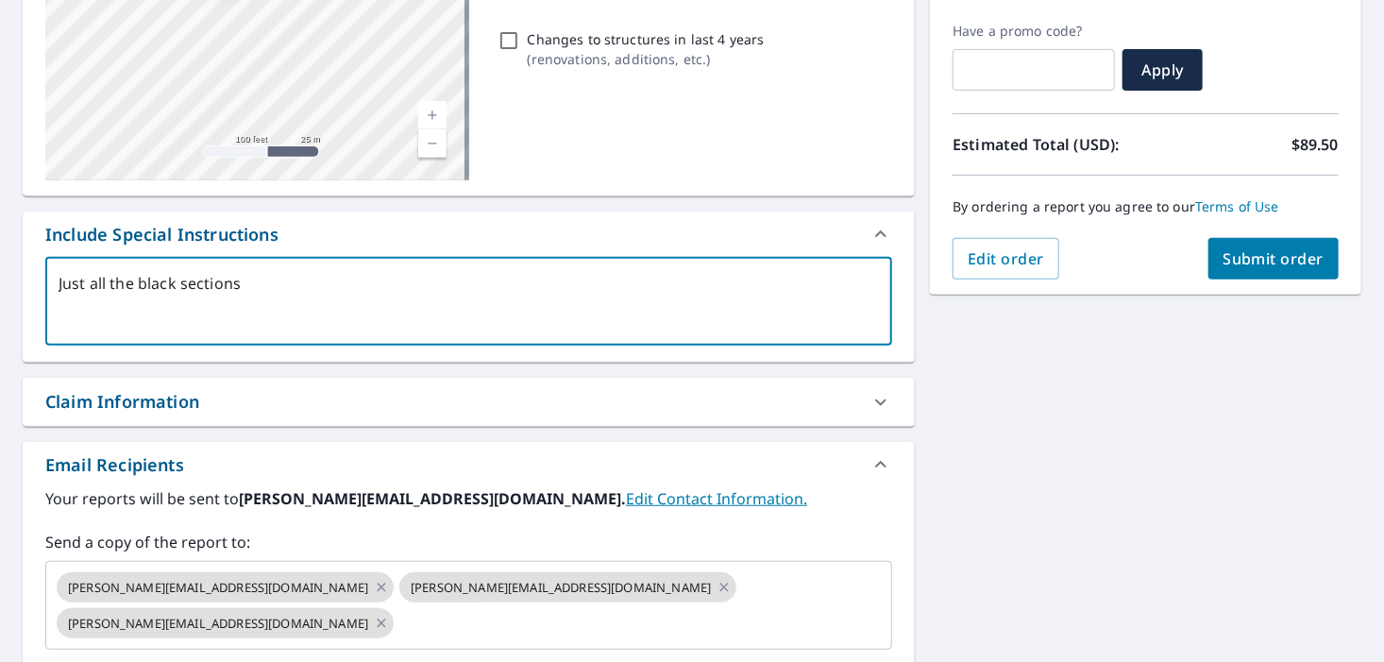
scroll to position [277, 0]
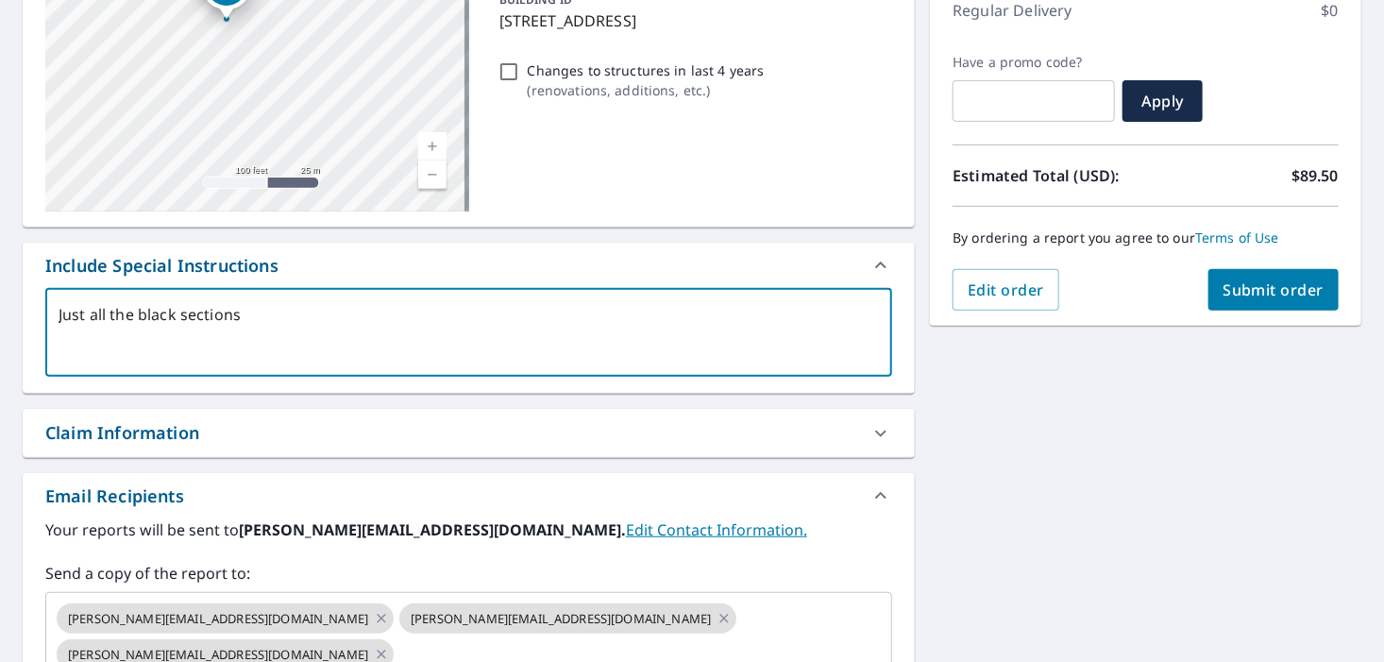
type textarea "Just all the black sections"
click at [1263, 281] on span "Submit order" at bounding box center [1273, 289] width 101 height 21
type textarea "x"
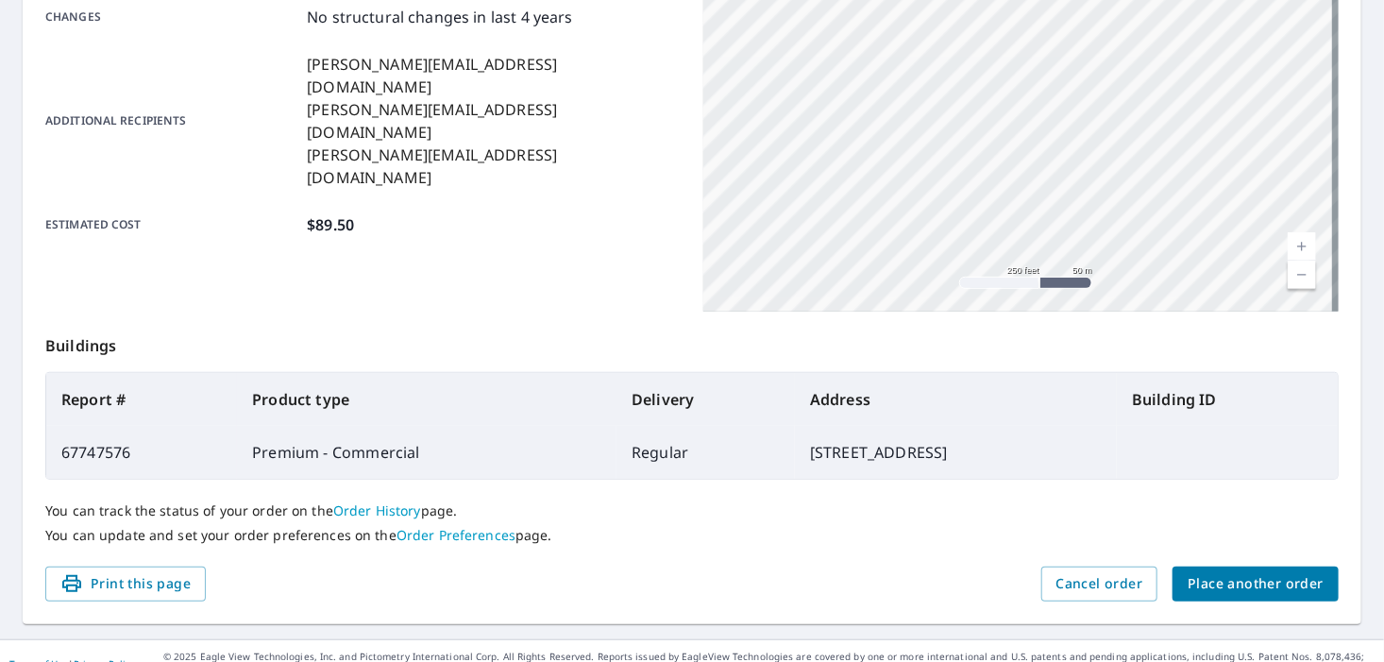
scroll to position [447, 0]
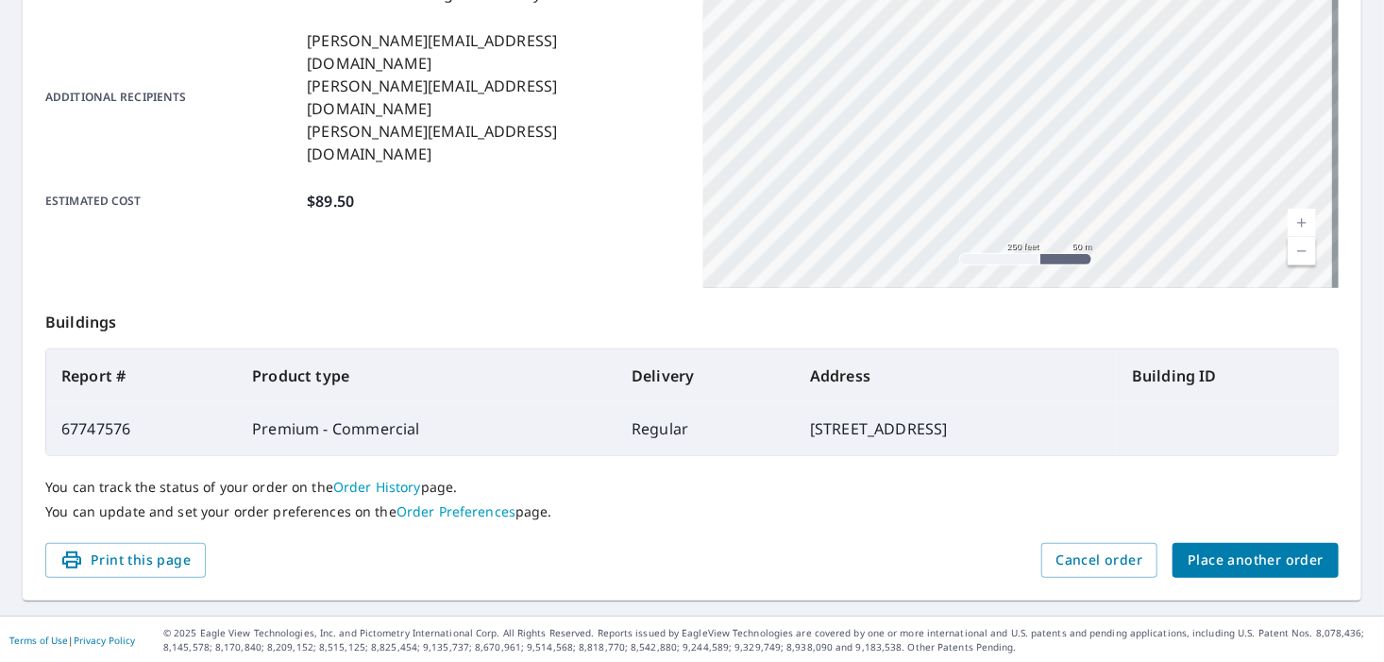
click at [1238, 566] on span "Place another order" at bounding box center [1255, 560] width 136 height 24
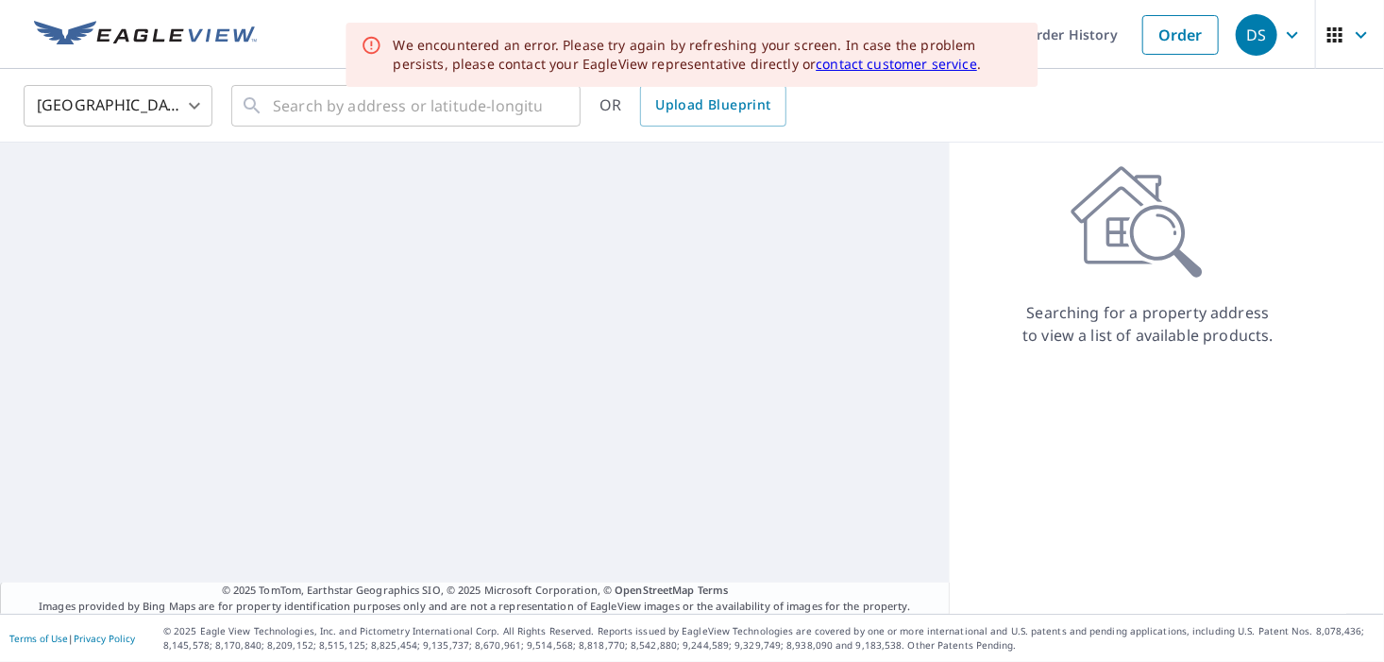
click at [1154, 107] on div "United States US ​ ​ OR Upload Blueprint" at bounding box center [685, 105] width 1352 height 44
